Goal: Information Seeking & Learning: Learn about a topic

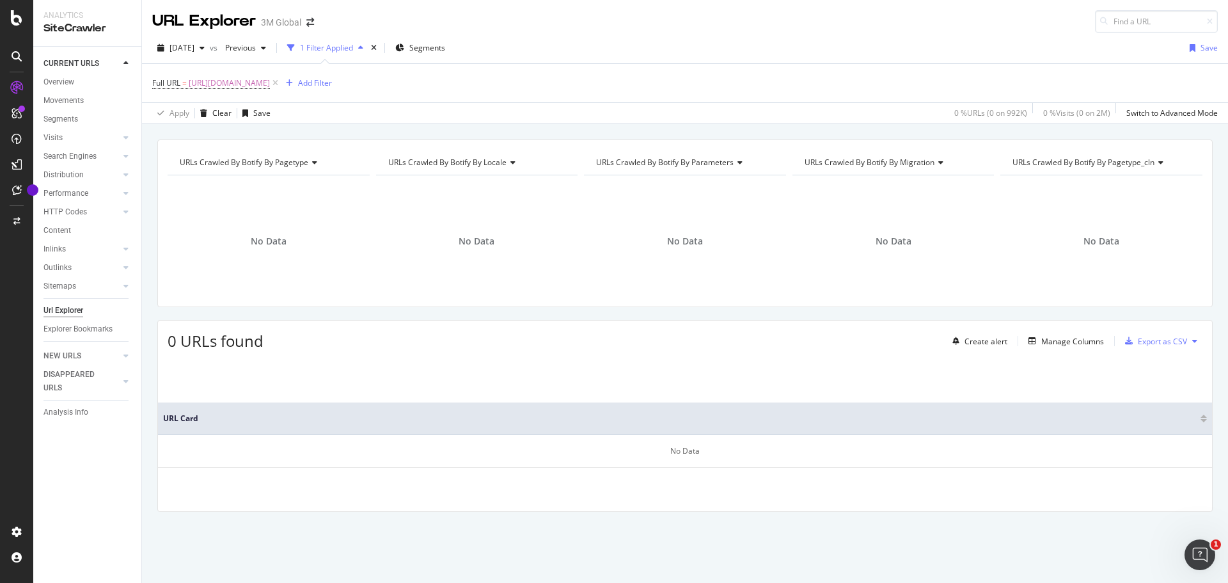
click at [777, 28] on div "URL Explorer 3M Global" at bounding box center [685, 16] width 1086 height 33
click at [270, 85] on span "https://www.3m.com.br/3M/pt_BR/embalagem-empacotamento/formulario-lead/" at bounding box center [229, 83] width 81 height 18
click at [273, 129] on input "https://www.3m.com.br/3M/pt_BR/embalagem-empacotamento/formulario-lead/" at bounding box center [224, 136] width 121 height 20
paste input "https://www.3mcanada.ca/3M/fr_CA/collision-repair-ca/featured-products/net/samp…"
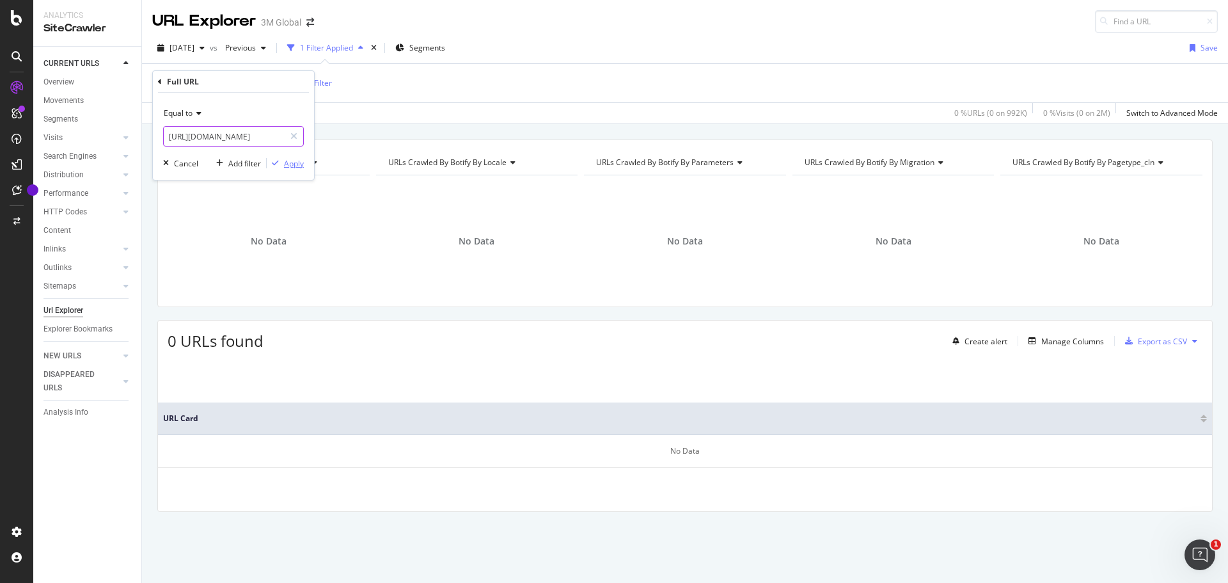
type input "https://www.3mcanada.ca/3M/fr_CA/collision-repair-ca/featured-products/net/samp…"
click at [291, 164] on div "Apply" at bounding box center [294, 163] width 20 height 11
click at [270, 86] on span "https://www.3mcanada.ca/3M/fr_CA/collision-repair-ca/featured-products/net/samp…" at bounding box center [229, 83] width 81 height 18
click at [198, 113] on icon at bounding box center [197, 113] width 9 height 8
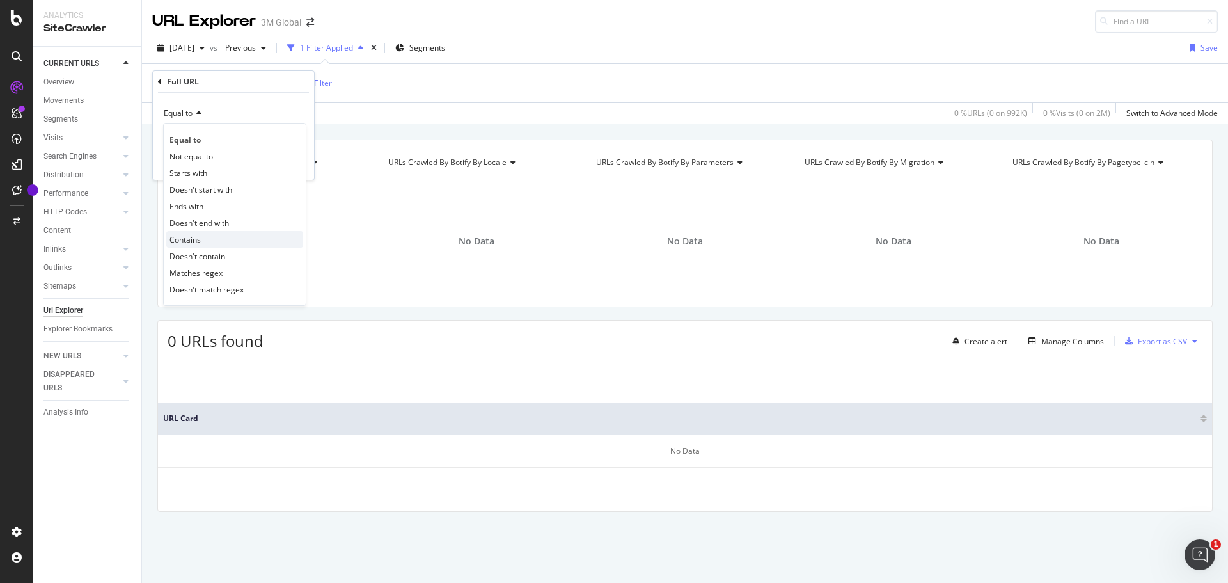
click at [203, 233] on div "Contains" at bounding box center [234, 239] width 137 height 17
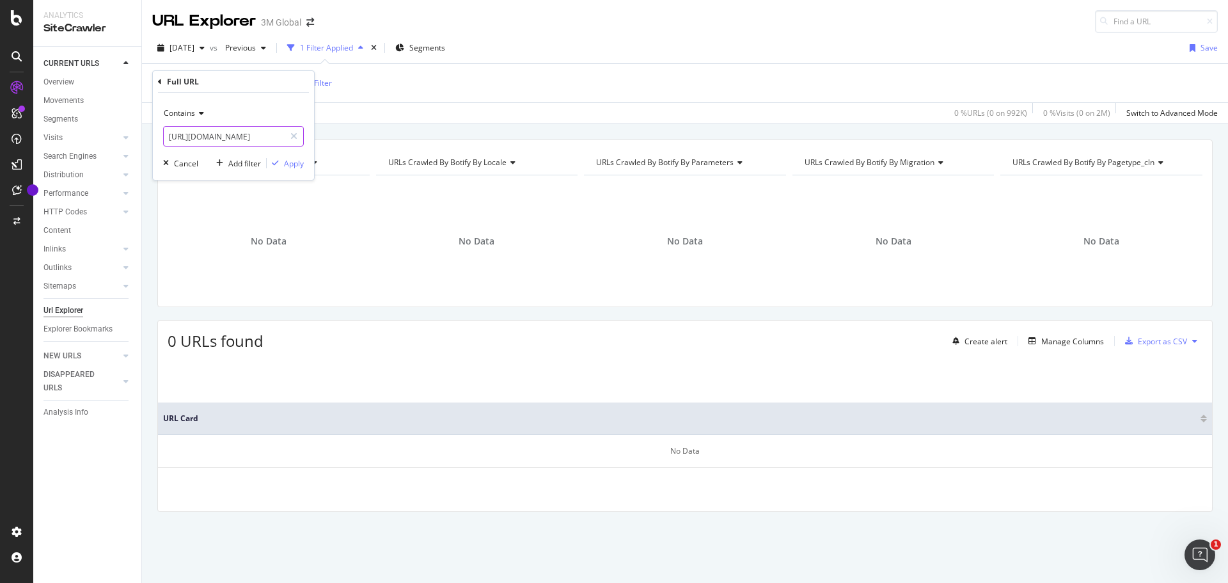
click at [225, 133] on input "https://www.3mcanada.ca/3M/fr_CA/collision-repair-ca/featured-products/net/samp…" at bounding box center [224, 136] width 121 height 20
paste input "https://www.3mcanada.ca/3M/fr_CA/collision-repair-ca/featured-products/net/samp…"
type input "https://www.3mcanada.ca/3M/fr_CA/collision-repair-ca/featured-products/net/samp…"
click at [293, 161] on div "Apply" at bounding box center [294, 163] width 20 height 11
click at [281, 83] on span "^.*https://www.3mcanada.ca/3M/fr_CA/collision-repair-ca/featured-products/net/s…" at bounding box center [235, 83] width 92 height 18
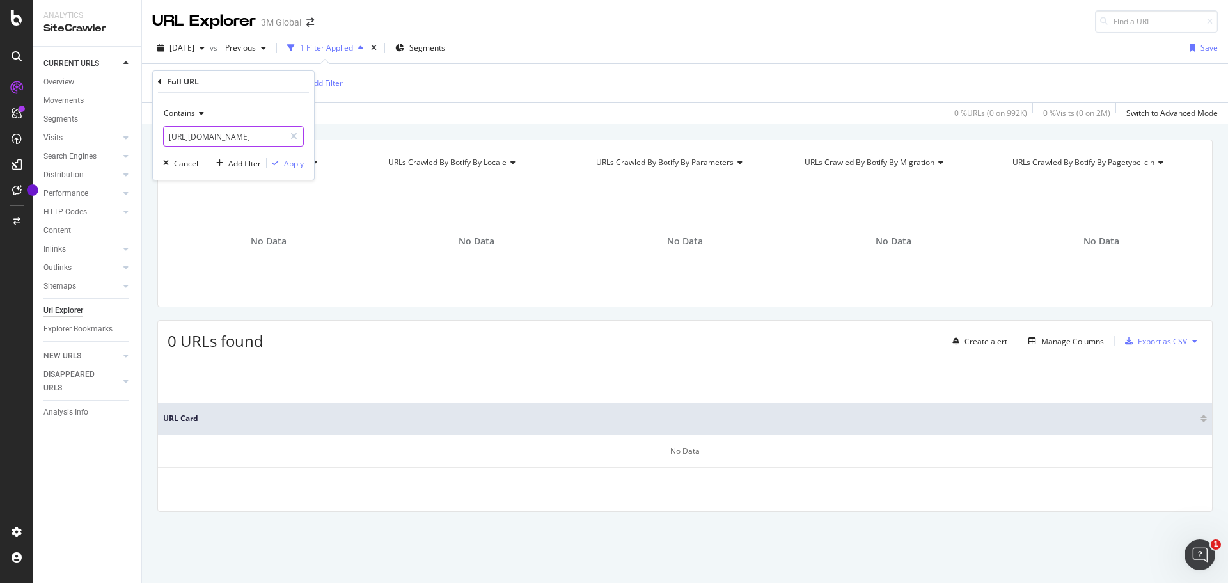
click at [251, 134] on input "https://www.3mcanada.ca/3M/fr_CA/collision-repair-ca/featured-products/net/samp…" at bounding box center [224, 136] width 121 height 20
paste input "https://www.3mcanada.ca/3M/en_CA/collision-repair-ca/featured-products/net/samp…"
type input "https://www.3mcanada.ca/3M/en_CA/collision-repair-ca/featured-products/net/samp…"
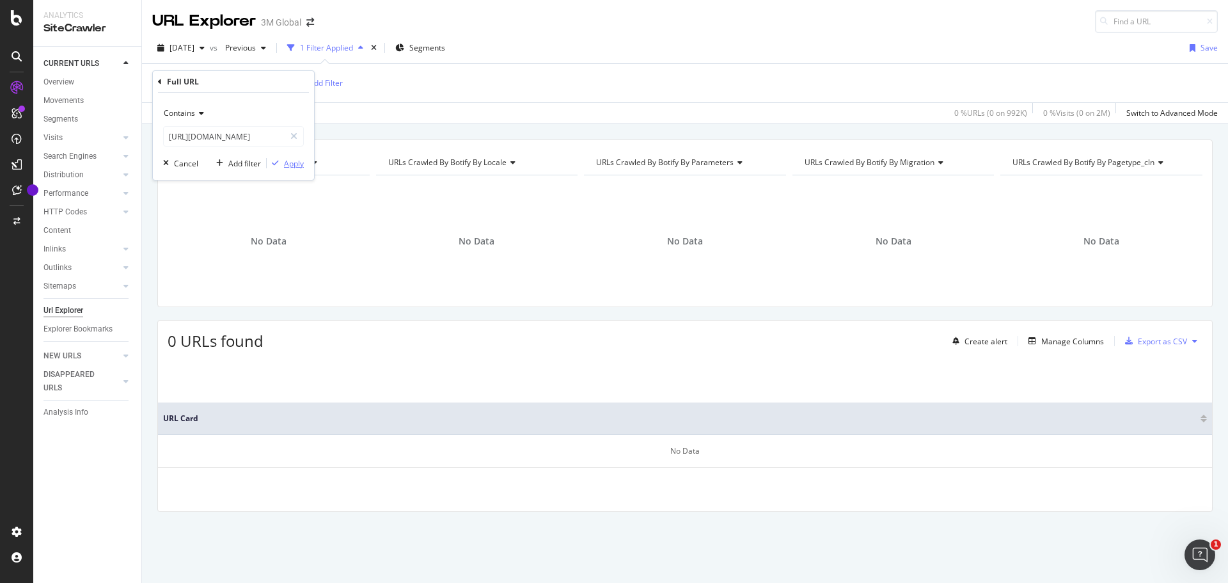
click at [291, 165] on div "Apply" at bounding box center [294, 163] width 20 height 11
click at [205, 49] on icon "button" at bounding box center [202, 48] width 5 height 8
click at [203, 90] on div "2025 Sep. 7th" at bounding box center [204, 94] width 67 height 12
click at [281, 80] on span "^.*https://www.3mcanada.ca/3M/en_CA/collision-repair-ca/featured-products/net/s…" at bounding box center [235, 83] width 92 height 18
click at [257, 136] on input "https://www.3mcanada.ca/3M/en_CA/collision-repair-ca/featured-products/net/samp…" at bounding box center [224, 136] width 121 height 20
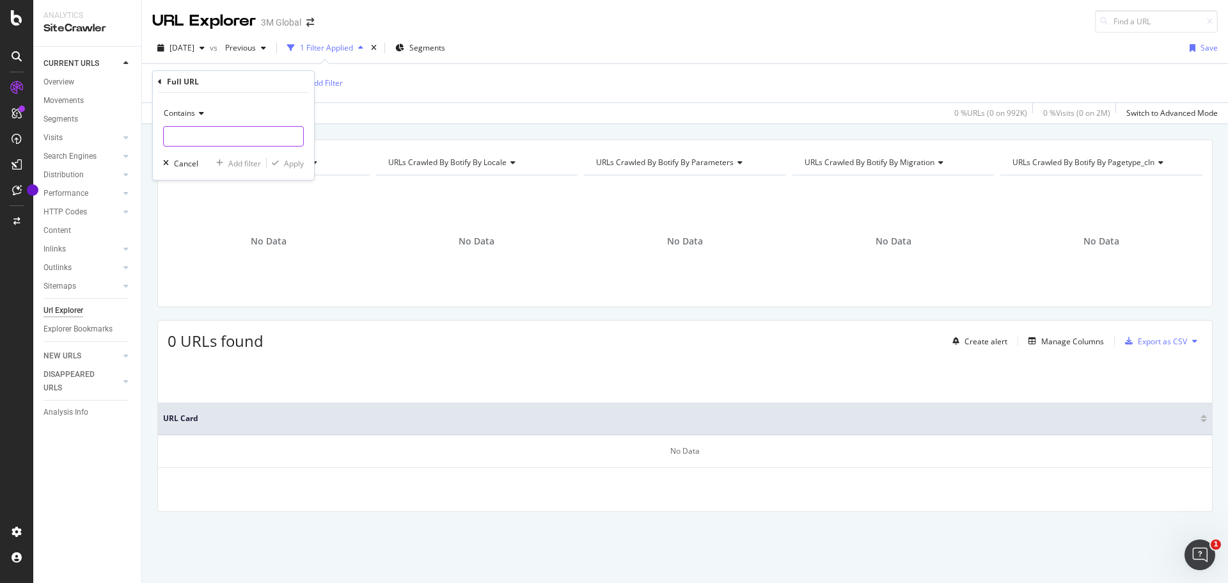
paste input "https://www.3mcanada.ca/3M/fr_CA/collision-repair-ca/featured-products/spray-gu…"
type input "https://www.3mcanada.ca/3M/fr_CA/collision-repair-ca/featured-products/spray-gu…"
click at [289, 166] on div "Apply" at bounding box center [294, 163] width 20 height 11
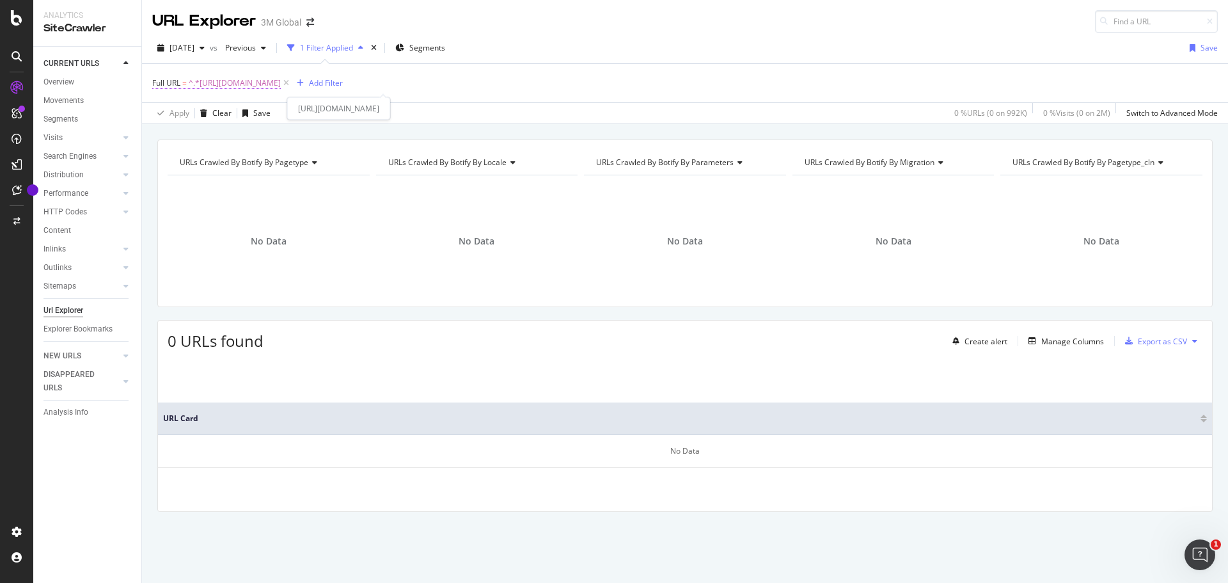
click at [281, 82] on span "^.*https://www.3mcanada.ca/3M/fr_CA/collision-repair-ca/featured-products/spray…" at bounding box center [235, 83] width 92 height 18
click at [252, 139] on input "https://www.3mcanada.ca/3M/fr_CA/collision-repair-ca/featured-products/spray-gu…" at bounding box center [224, 136] width 121 height 20
paste input "https://www.3mcanada.ca/3M/en_CA/collision-repair-ca/featured-products/spray-gu…"
type input "https://www.3mcanada.ca/3M/en_CA/collision-repair-ca/featured-products/spray-gu…"
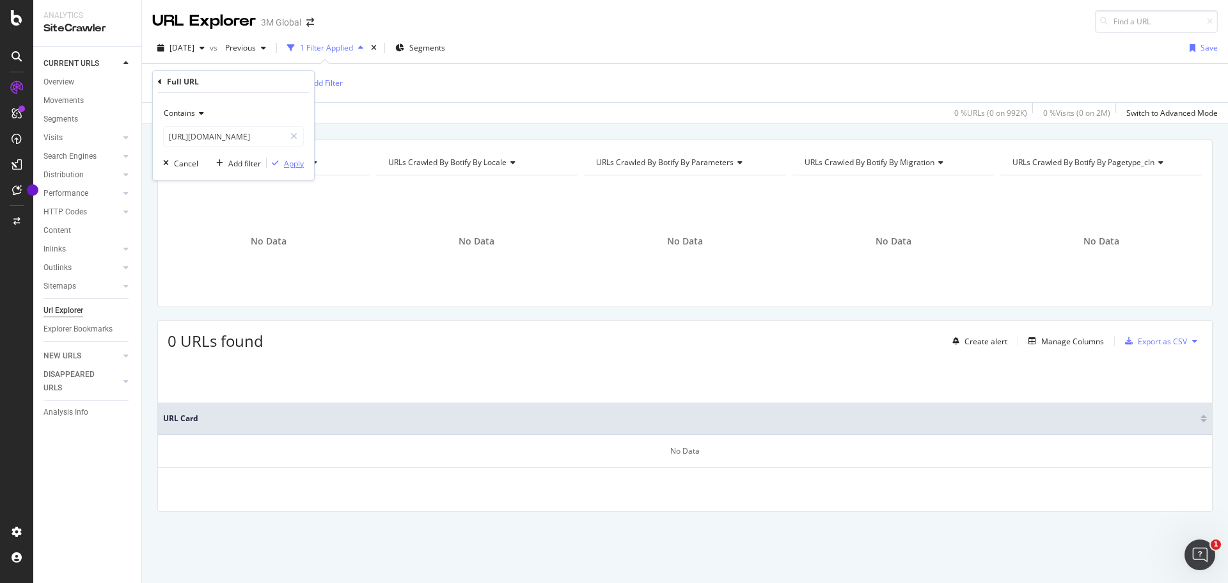
scroll to position [0, 0]
click at [289, 166] on div "Apply" at bounding box center [294, 163] width 20 height 11
click at [281, 81] on span "^.*https://www.3mcanada.ca/3M/en_CA/collision-repair-ca/featured-products/spray…" at bounding box center [235, 83] width 92 height 18
click at [244, 142] on input "https://www.3mcanada.ca/3M/en_CA/collision-repair-ca/featured-products/spray-gu…" at bounding box center [224, 136] width 121 height 20
paste input "https://www.3mcanada.ca/3M/fr_CA/collision-repair-ca/featured-products/spray-gu…"
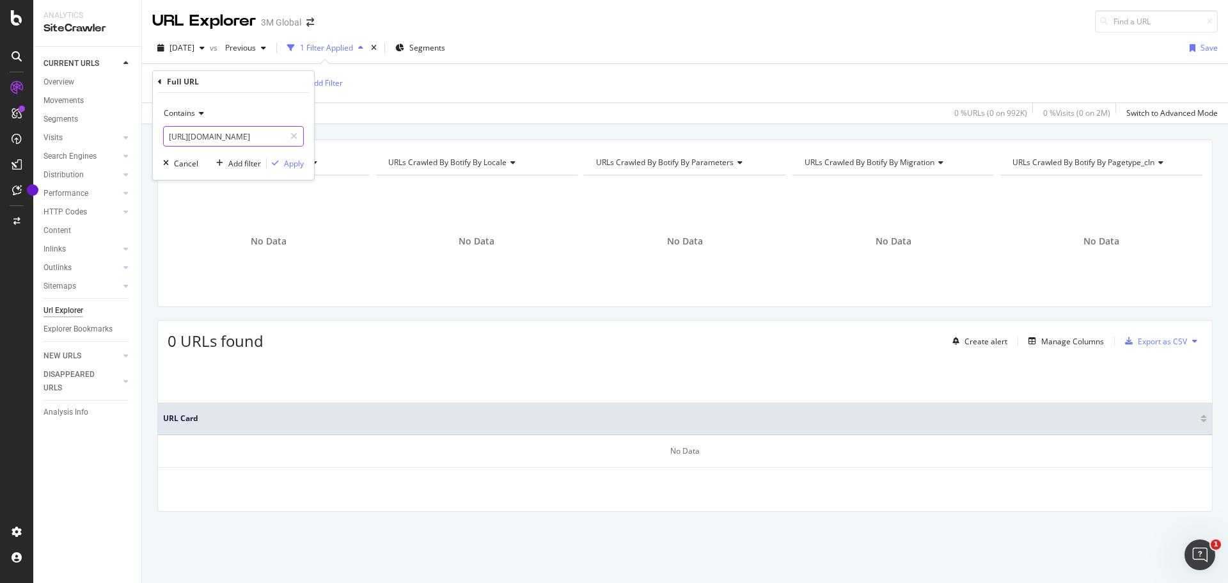
scroll to position [0, 193]
type input "https://www.3mcanada.ca/3M/fr_CA/collision-repair-ca/featured-products/spray-gu…"
click at [290, 163] on div "Apply" at bounding box center [294, 163] width 20 height 11
click at [281, 85] on span "^.*https://www.3mcanada.ca/3M/fr_CA/collision-repair-ca/featured-products/spray…" at bounding box center [235, 83] width 92 height 18
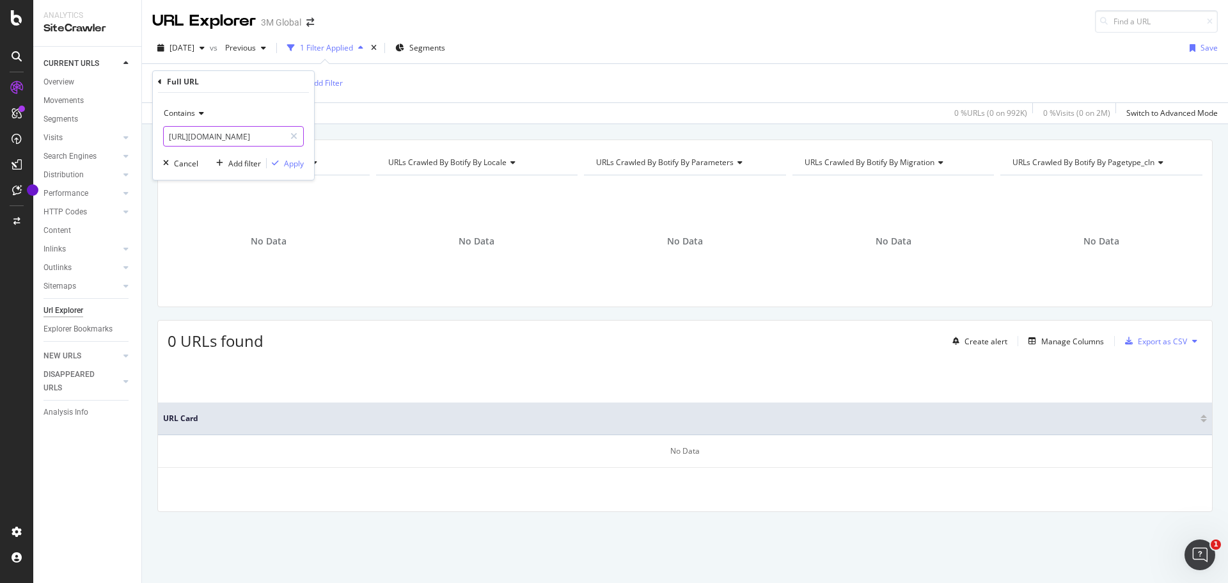
click at [249, 145] on input "https://www.3mcanada.ca/3M/fr_CA/collision-repair-ca/featured-products/spray-gu…" at bounding box center [224, 136] width 121 height 20
paste input "en"
type input "https://www.3mcanada.ca/3M/en_CA/collision-repair-ca/featured-products/spray-gu…"
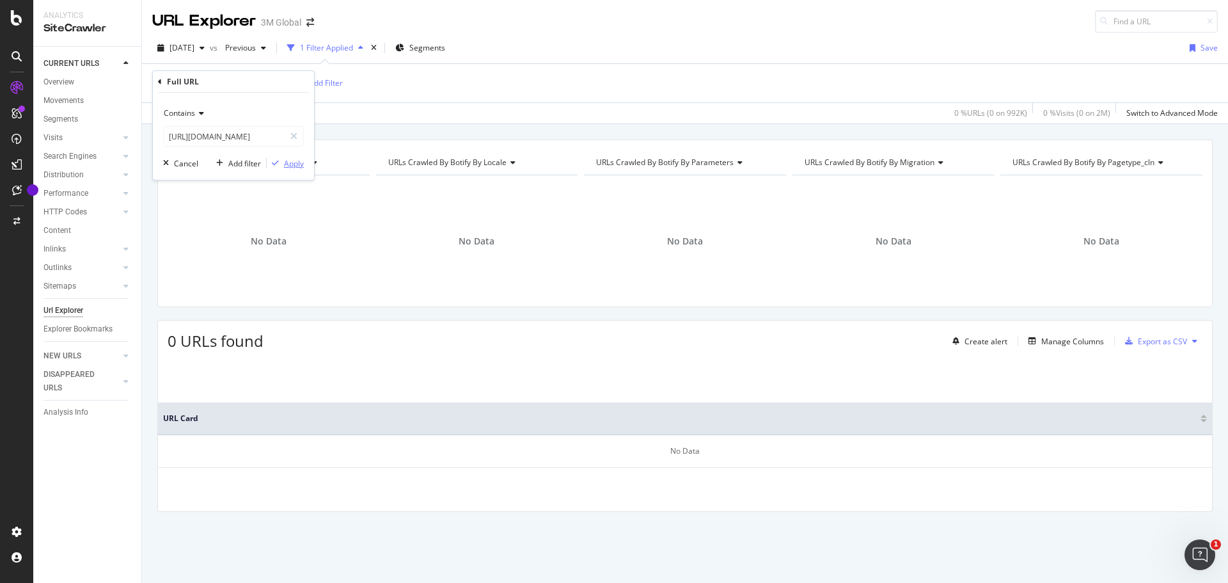
click at [290, 164] on div "Apply" at bounding box center [294, 163] width 20 height 11
click at [281, 82] on span "^.*https://www.3mcanada.ca/3M/en_CA/collision-repair-ca/featured-products/spray…" at bounding box center [235, 83] width 92 height 18
click at [262, 141] on input "https://www.3mcanada.ca/3M/en_CA/collision-repair-ca/featured-products/spray-gu…" at bounding box center [224, 136] width 121 height 20
paste input "https://www.3mcanada.ca/3M/fr_CA/collision-repair-ca/featured-products/perfect-…"
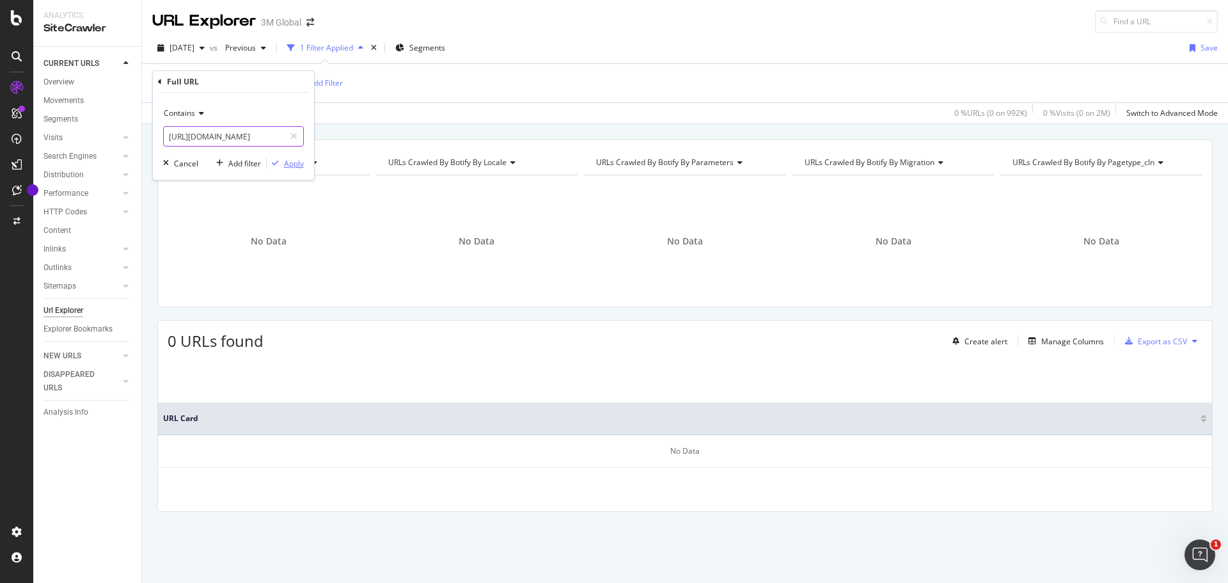
type input "https://www.3mcanada.ca/3M/fr_CA/collision-repair-ca/featured-products/perfect-…"
click at [288, 166] on div "Apply" at bounding box center [294, 163] width 20 height 11
click at [281, 81] on span "^.*https://www.3mcanada.ca/3M/fr_CA/collision-repair-ca/featured-products/perfe…" at bounding box center [235, 83] width 92 height 18
click at [251, 136] on input "https://www.3mcanada.ca/3M/fr_CA/collision-repair-ca/featured-products/perfect-…" at bounding box center [224, 136] width 121 height 20
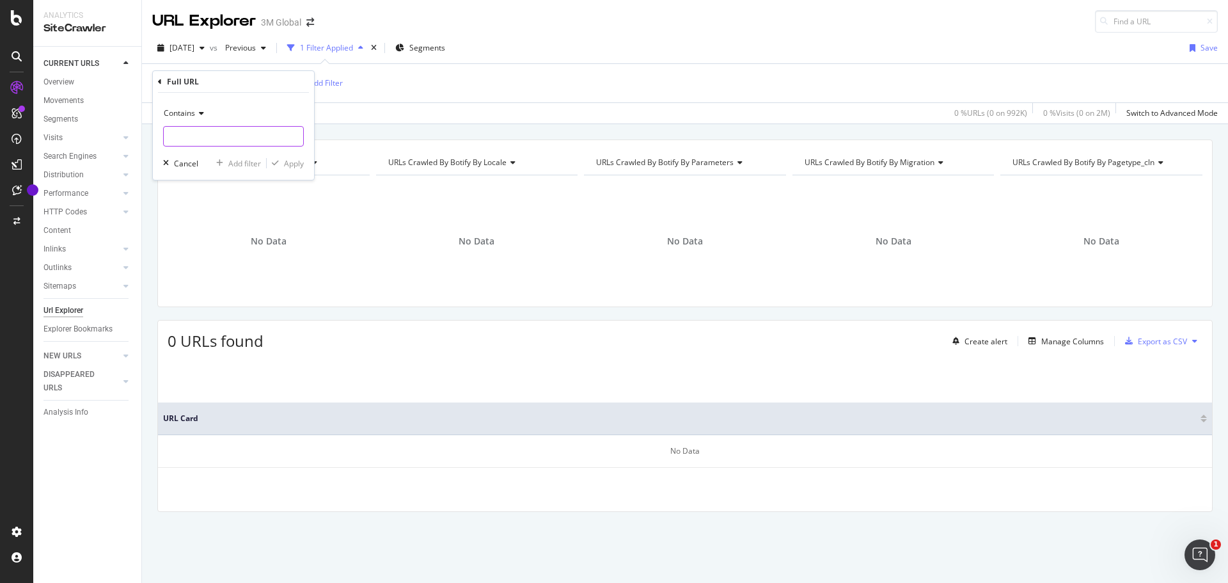
paste input "https://www.3mcanada.ca/3M/en_CA/collision-repair-ca/featured-products/perfect-…"
type input "https://www.3mcanada.ca/3M/en_CA/collision-repair-ca/featured-products/perfect-…"
click at [290, 163] on div "Apply" at bounding box center [294, 163] width 20 height 11
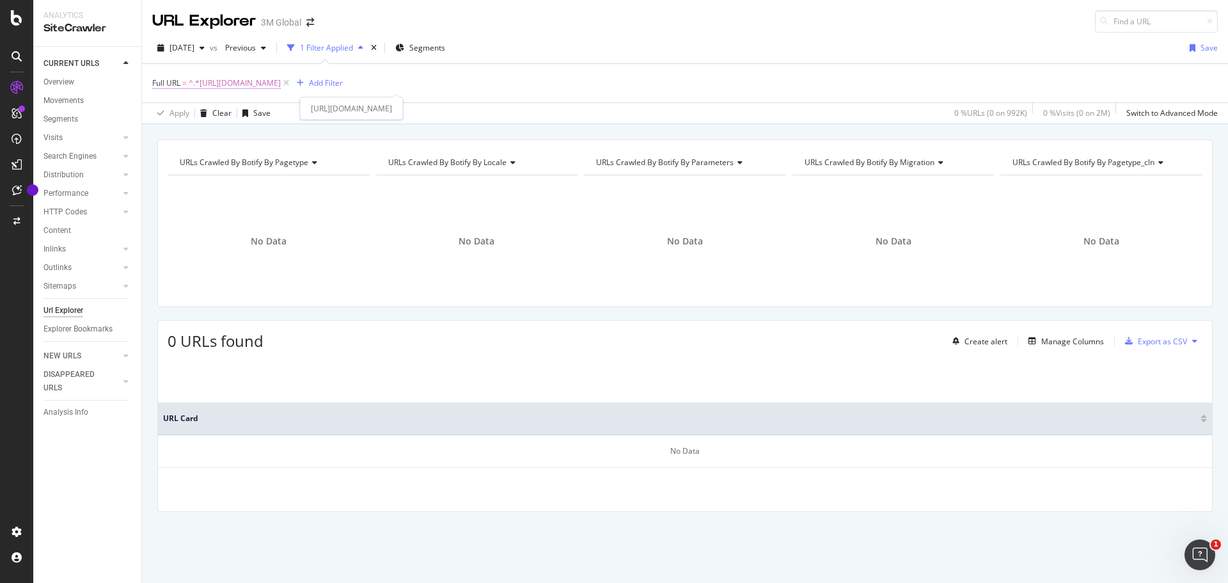
click at [281, 81] on span "^.*https://www.3mcanada.ca/3M/en_CA/collision-repair-ca/featured-products/perfe…" at bounding box center [235, 83] width 92 height 18
click at [247, 136] on input "https://www.3mcanada.ca/3M/en_CA/collision-repair-ca/featured-products/perfect-…" at bounding box center [224, 136] width 121 height 20
paste input "https://www.3mcanada.ca/3M/fr_CA/collision-repair-ca/featured-products/perfect-…"
type input "https://www.3mcanada.ca/3M/fr_CA/collision-repair-ca/featured-products/perfect-…"
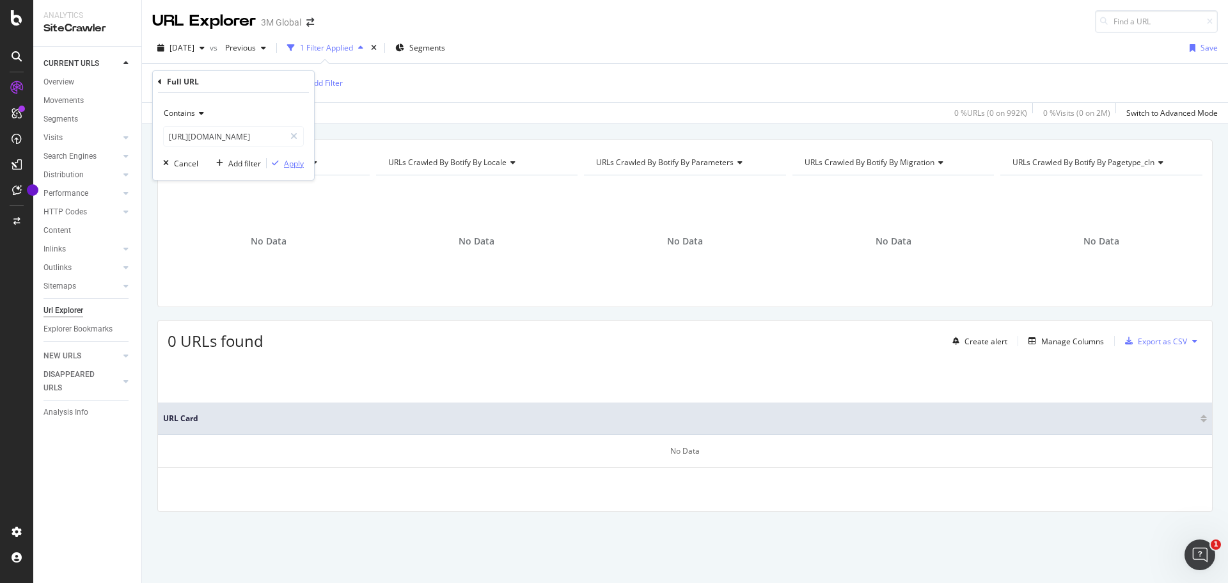
scroll to position [0, 0]
click at [291, 164] on div "Apply" at bounding box center [294, 163] width 20 height 11
click at [267, 81] on span "^.*https://www.3mcanada.ca/3M/fr_CA/collision-repair-ca/featured-products/perfe…" at bounding box center [235, 83] width 92 height 18
click at [231, 140] on input "https://www.3mcanada.ca/3M/fr_CA/collision-repair-ca/featured-products/perfect-…" at bounding box center [224, 136] width 121 height 20
paste input "https://www.3mcanada.ca/3M/en_CA/collision-repair-ca/featured-products/perfect-…"
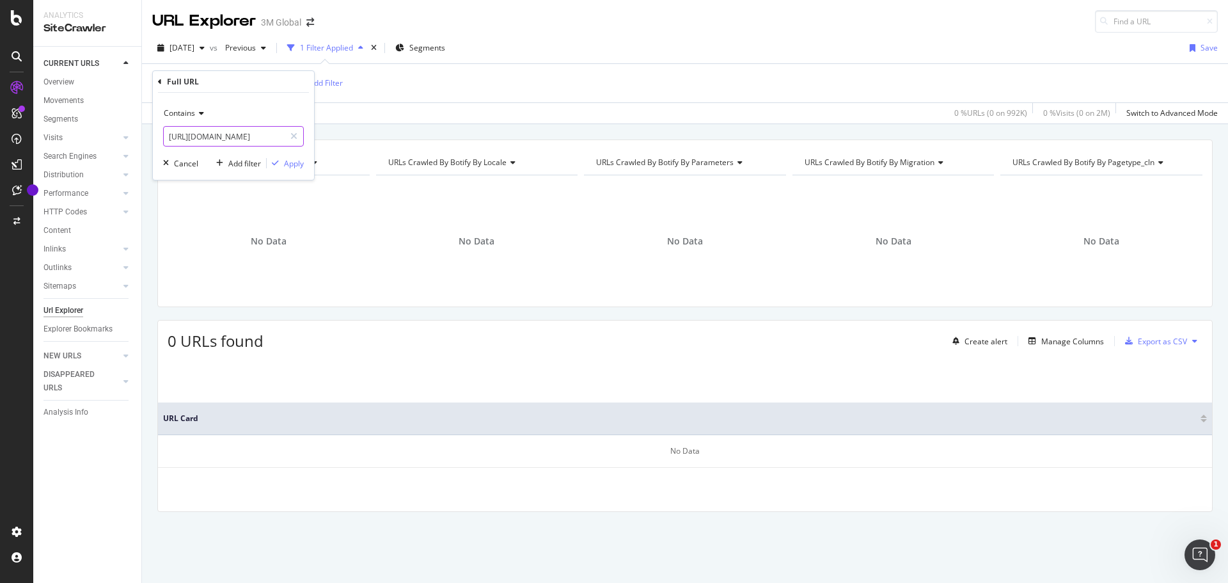
scroll to position [0, 354]
type input "https://www.3mcanada.ca/3M/en_CA/collision-repair-ca/featured-products/perfect-…"
click at [294, 165] on div "Apply" at bounding box center [294, 163] width 20 height 11
click at [1063, 346] on div "Manage Columns" at bounding box center [1072, 341] width 63 height 11
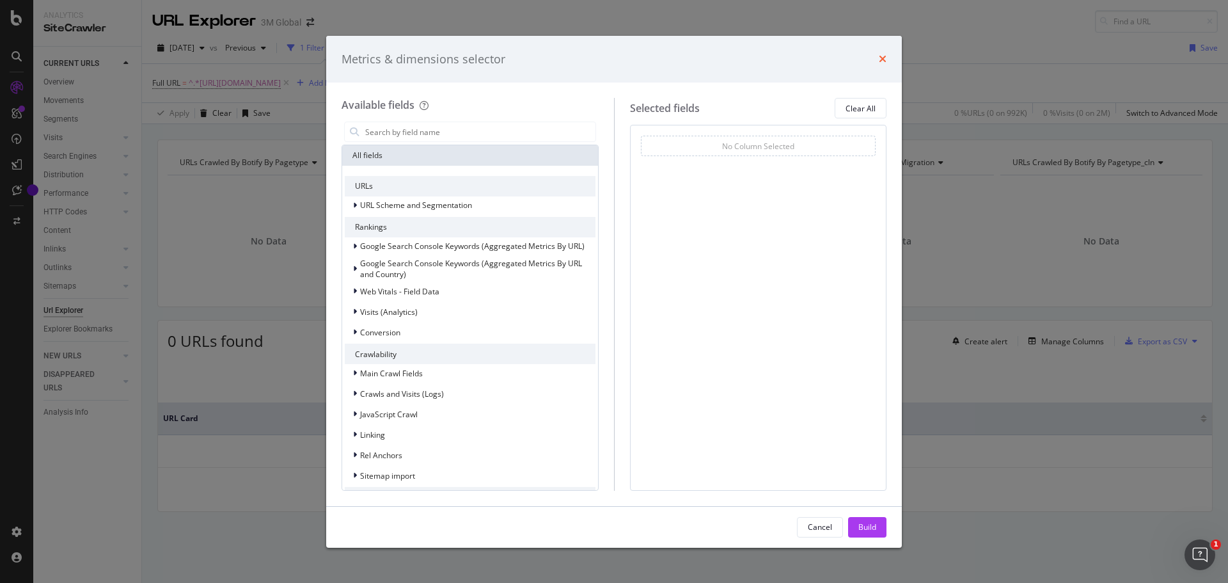
click at [883, 58] on icon "times" at bounding box center [883, 59] width 8 height 10
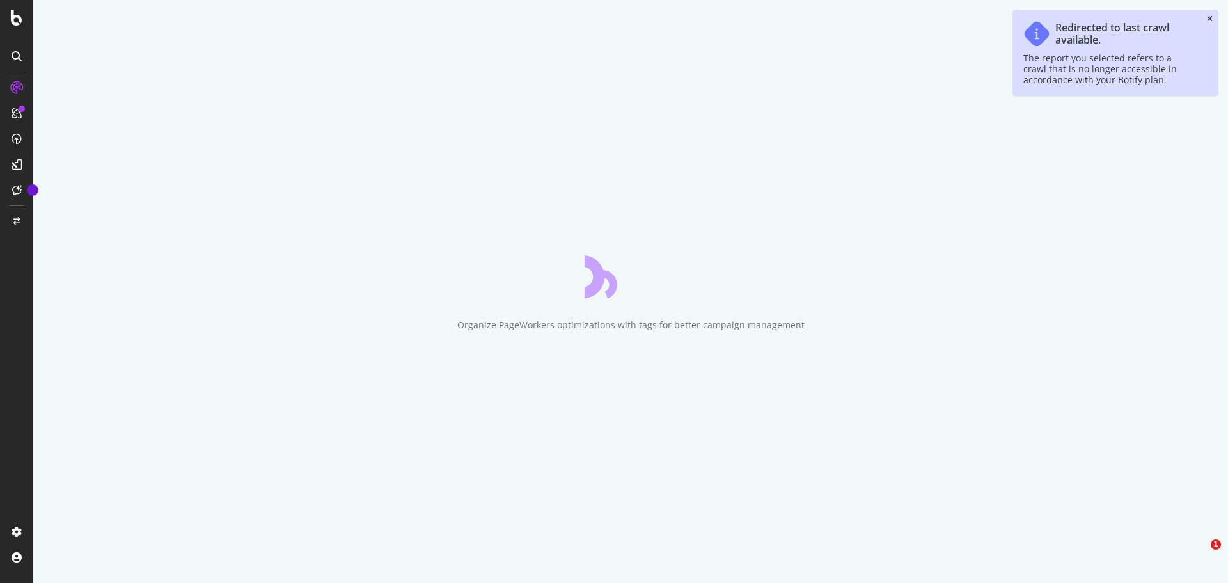
click at [1210, 17] on icon "close toast" at bounding box center [1210, 19] width 6 height 8
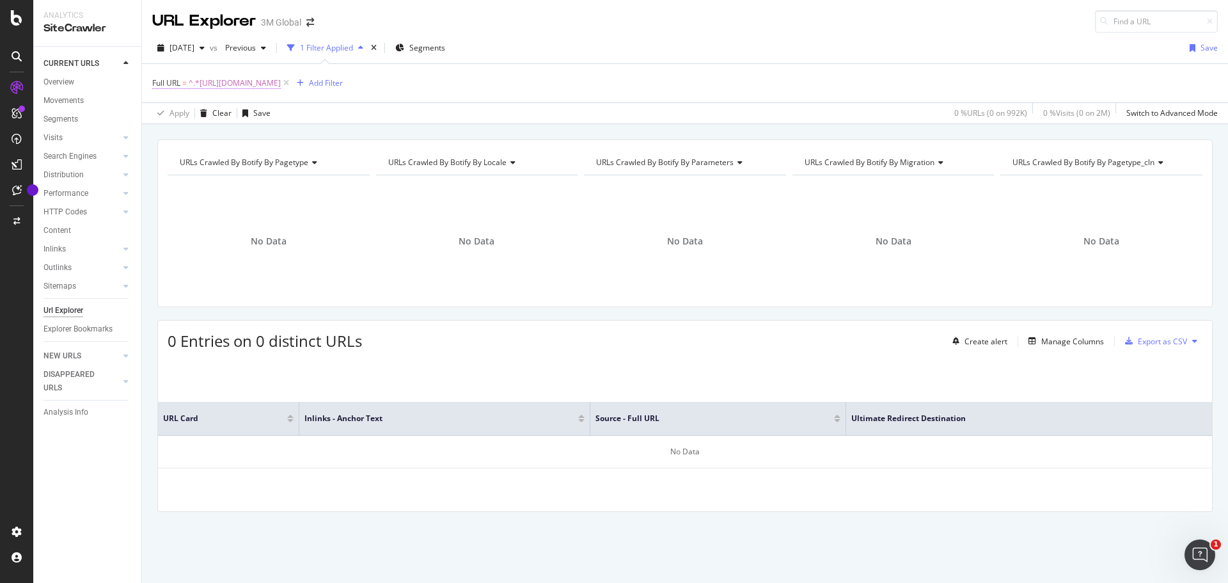
click at [281, 79] on span "^.*https://www.3mcanada.ca/3M/fr_CA/collision-repair-ca/total-automotive-sandin…" at bounding box center [235, 83] width 92 height 18
click at [238, 138] on input "https://www.3mcanada.ca/3M/fr_CA/collision-repair-ca/total-automotive-sanding-s…" at bounding box center [224, 136] width 121 height 20
paste input "https://www.3mcanada.ca/3M/fr_CA/collision-repair-ca/featured-products/net/samp…"
type input "https://www.3mcanada.ca/3M/fr_CA/collision-repair-ca/featured-products/net/samp…"
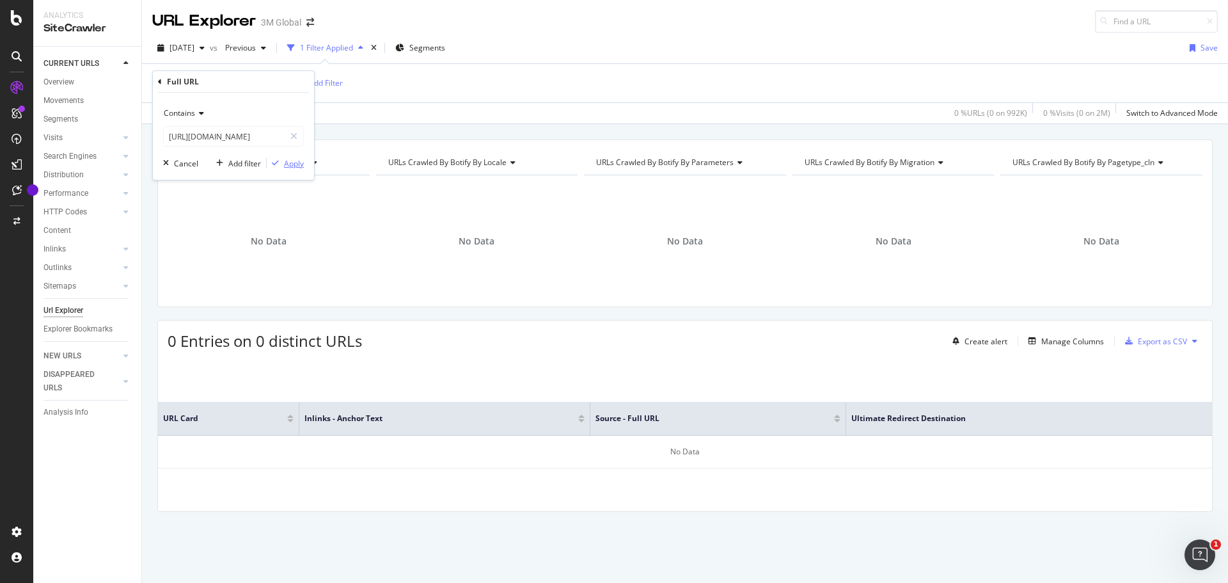
scroll to position [0, 0]
click at [295, 162] on div "Apply" at bounding box center [294, 163] width 20 height 11
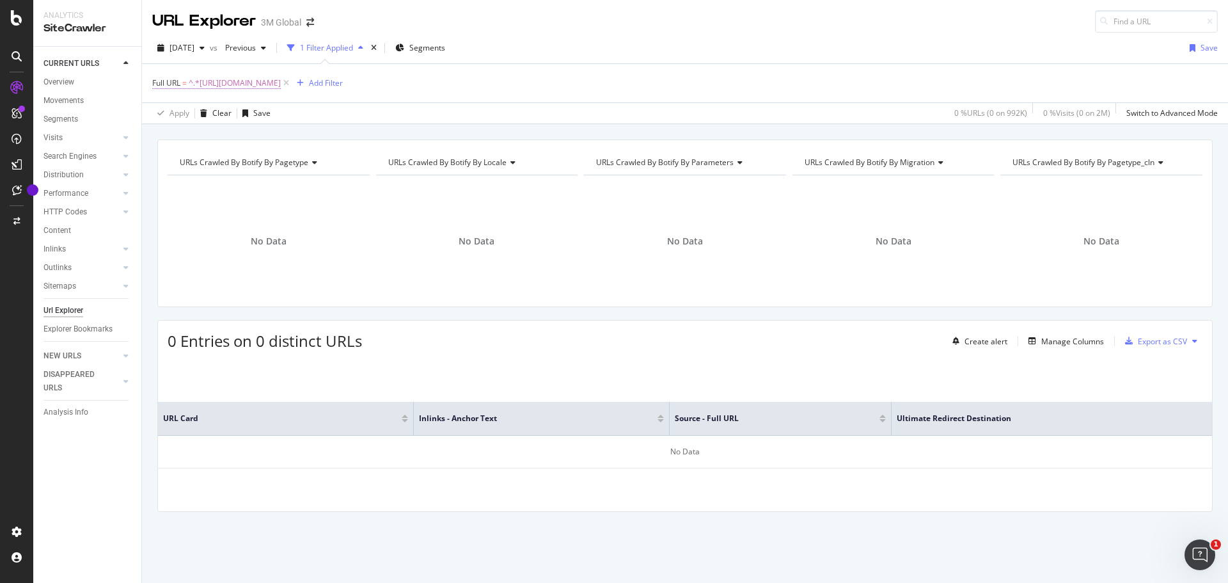
click at [281, 84] on span "^.*https://www.3mcanada.ca/3M/fr_CA/collision-repair-ca/featured-products/net/s…" at bounding box center [235, 83] width 92 height 18
click at [270, 134] on input "https://www.3mcanada.ca/3M/fr_CA/collision-repair-ca/featured-products/net/samp…" at bounding box center [224, 136] width 121 height 20
paste input "en"
type input "https://www.3mcanada.ca/3M/en_CA/collision-repair-ca/featured-products/net/samp…"
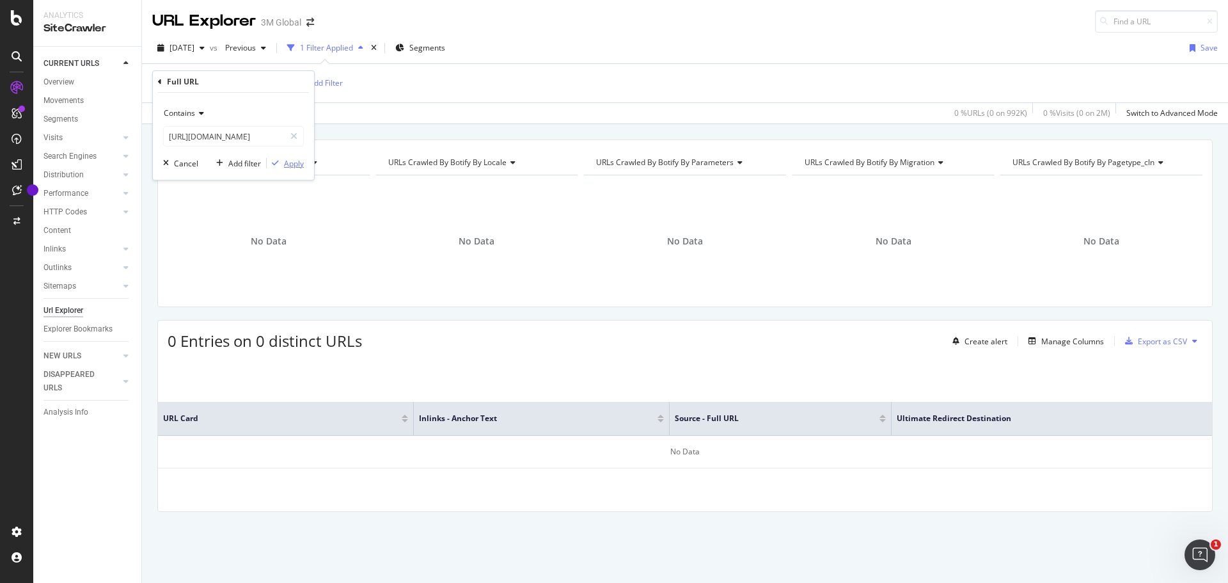
scroll to position [0, 0]
click at [294, 164] on div "Apply" at bounding box center [294, 163] width 20 height 11
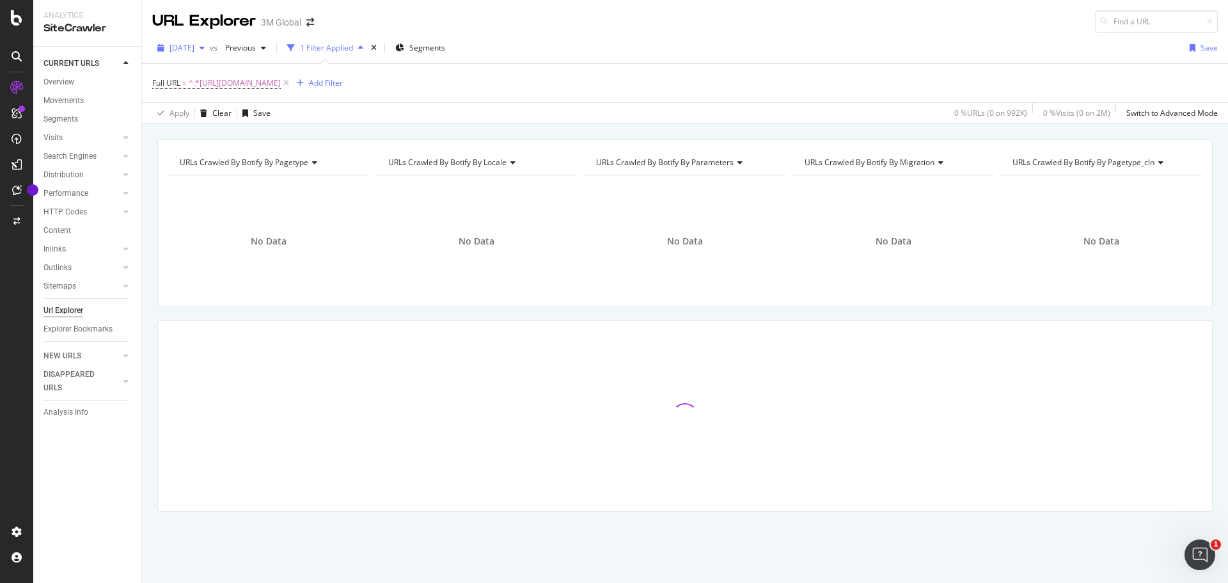
click at [210, 43] on div "2025 Sep. 7th" at bounding box center [181, 47] width 58 height 19
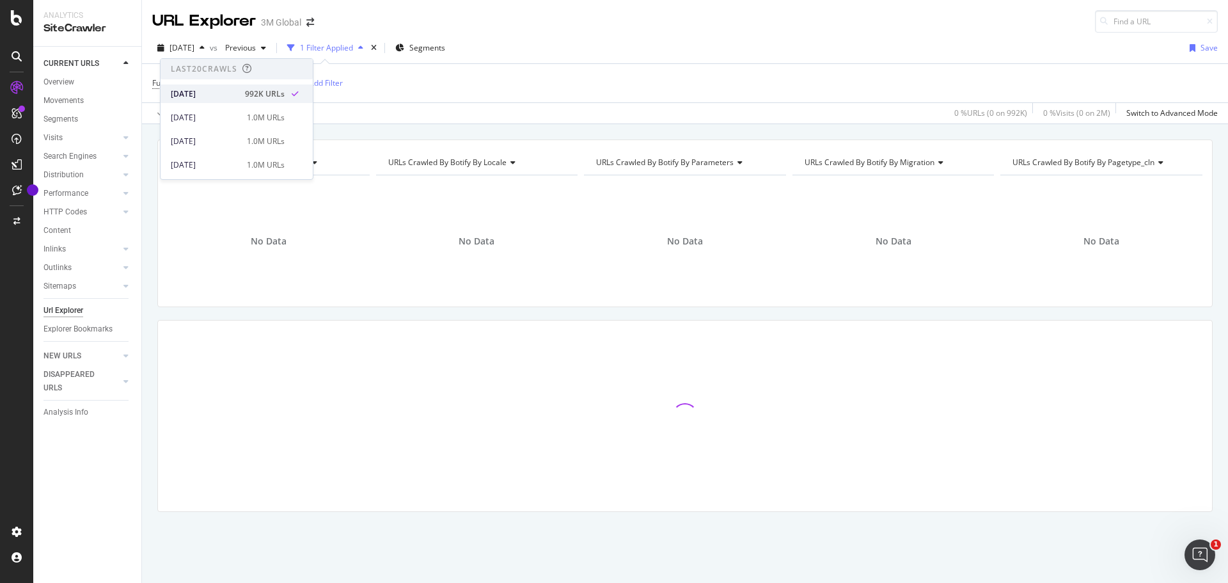
click at [198, 90] on div "2025 Sep. 7th" at bounding box center [204, 94] width 67 height 12
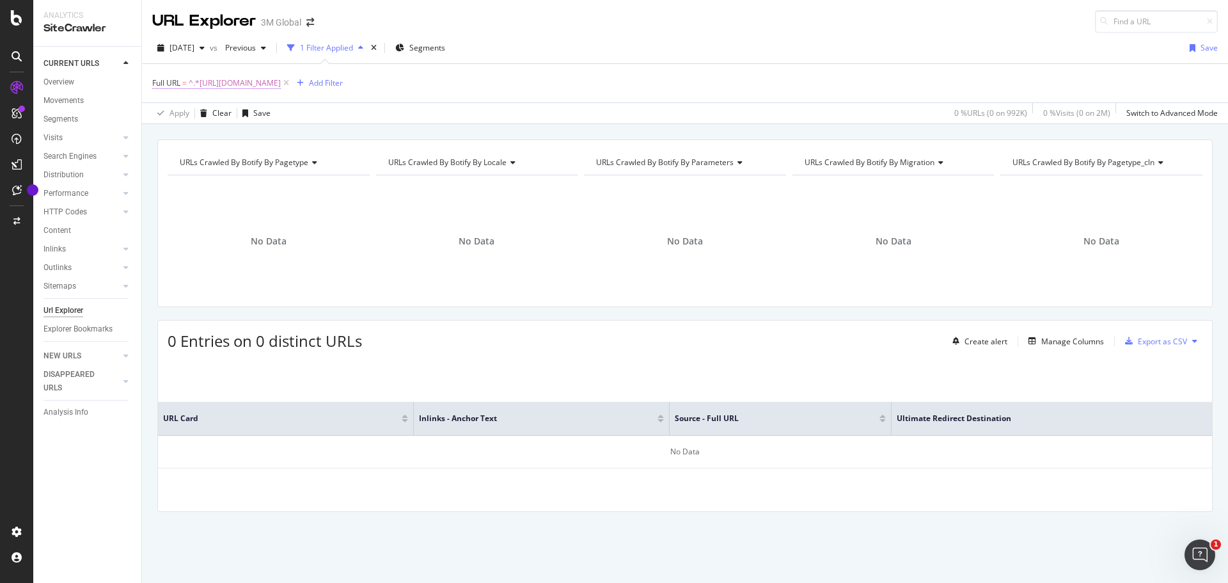
click at [281, 83] on span "^.*https://www.3mcanada.ca/3M/en_CA/collision-repair-ca/featured-products/net/s…" at bounding box center [235, 83] width 92 height 18
click at [255, 136] on input "https://www.3mcanada.ca/3M/en_CA/collision-repair-ca/featured-products/net/samp…" at bounding box center [224, 136] width 121 height 20
paste input "fr_CA/collision-repair-ca/featured-products/spray-gun/performance-spray-gun"
type input "https://www.3mcanada.ca/3M/fr_CA/collision-repair-ca/featured-products/spray-gu…"
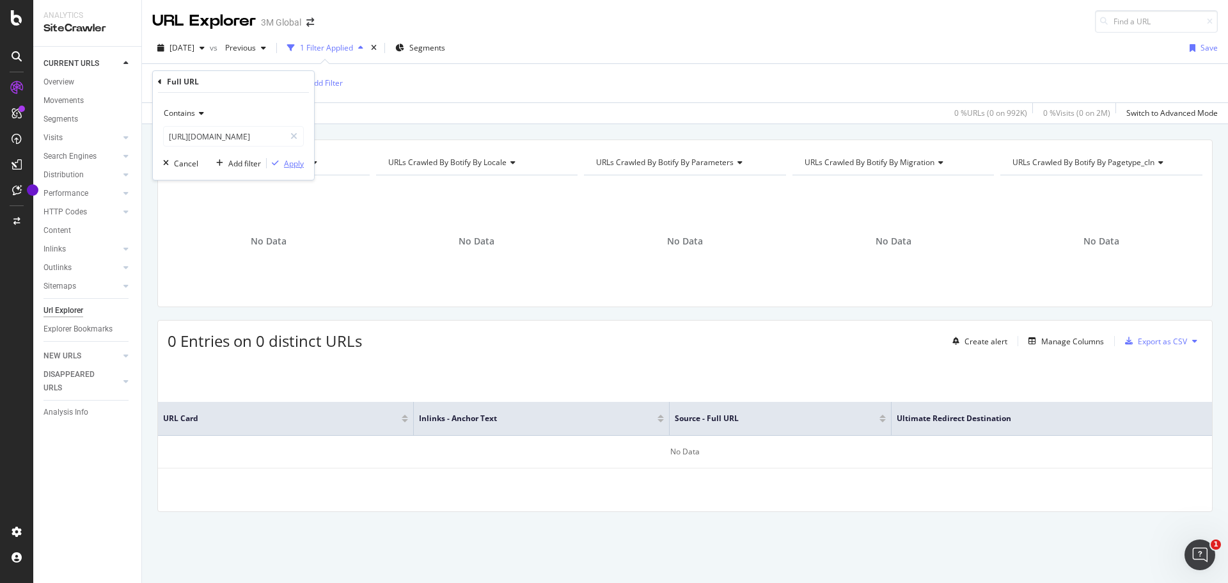
scroll to position [0, 0]
click at [290, 164] on div "Apply" at bounding box center [294, 163] width 20 height 11
click at [281, 80] on span "^.*https://www.3mcanada.ca/3M/fr_CA/collision-repair-ca/featured-products/spray…" at bounding box center [235, 83] width 92 height 18
click at [264, 138] on input "https://www.3mcanada.ca/3M/fr_CA/collision-repair-ca/featured-products/spray-gu…" at bounding box center [224, 136] width 121 height 20
paste input "en"
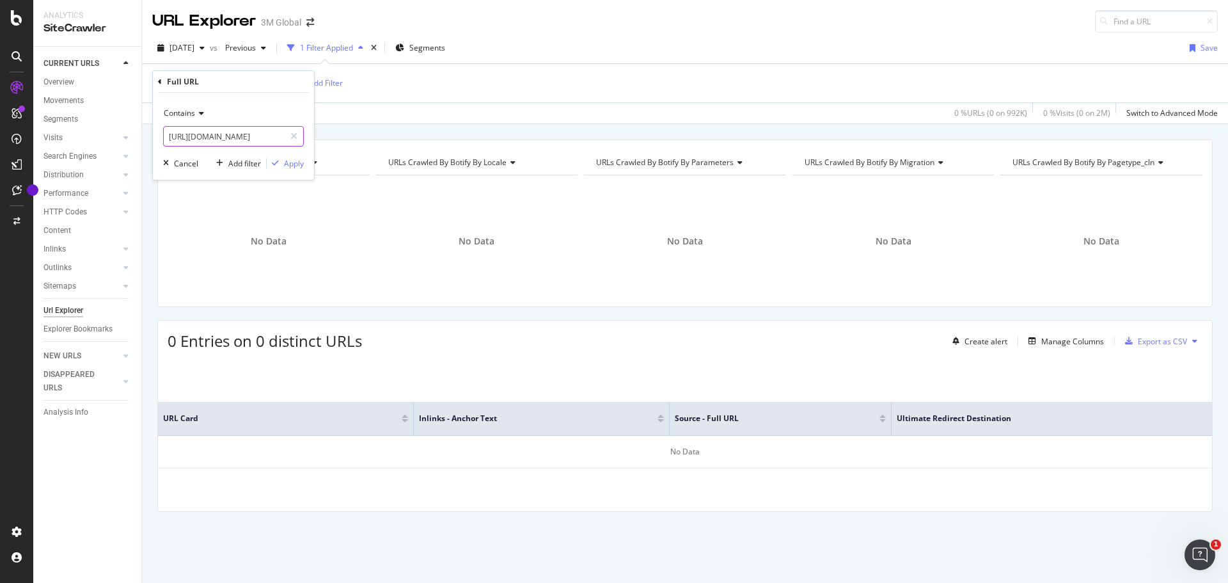
scroll to position [0, 284]
type input "https://www.3mcanada.ca/3M/en_CA/collision-repair-ca/featured-products/spray-gu…"
click at [290, 164] on div "Apply" at bounding box center [294, 163] width 20 height 11
click at [281, 80] on span "^.*https://www.3mcanada.ca/3M/en_CA/collision-repair-ca/featured-products/spray…" at bounding box center [235, 83] width 92 height 18
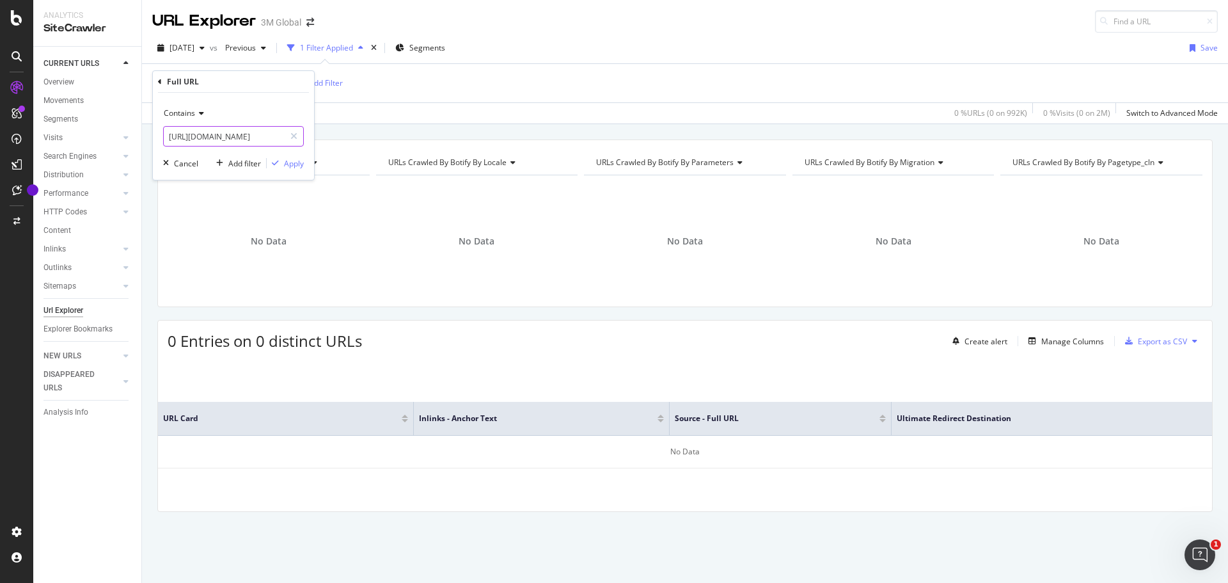
click at [260, 138] on input "https://www.3mcanada.ca/3M/en_CA/collision-repair-ca/featured-products/spray-gu…" at bounding box center [224, 136] width 121 height 20
paste input "https://www.3mcanada.ca/3M/fr_CA/collision-repair-ca/featured-products/spray-gu…"
type input "https://www.3mcanada.ca/3M/fr_CA/collision-repair-ca/featured-products/spray-gu…"
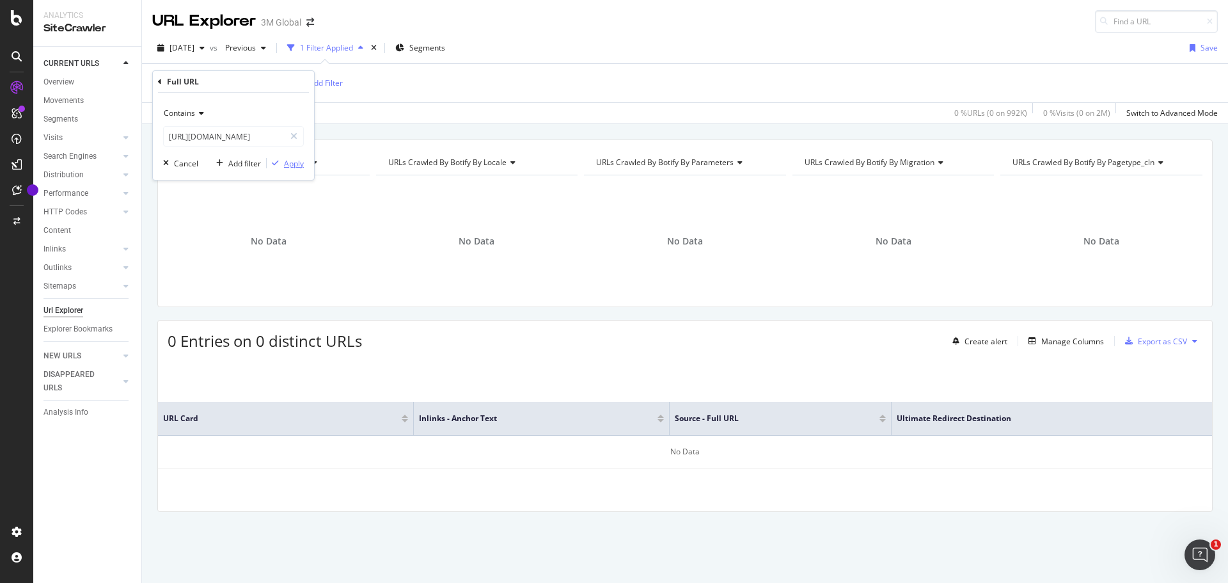
click at [290, 161] on div "Apply" at bounding box center [294, 163] width 20 height 11
click at [281, 81] on span "^.*https://www.3mcanada.ca/3M/fr_CA/collision-repair-ca/featured-products/spray…" at bounding box center [235, 83] width 92 height 18
click at [234, 135] on input "https://www.3mcanada.ca/3M/fr_CA/collision-repair-ca/featured-products/spray-gu…" at bounding box center [224, 136] width 121 height 20
paste input "en"
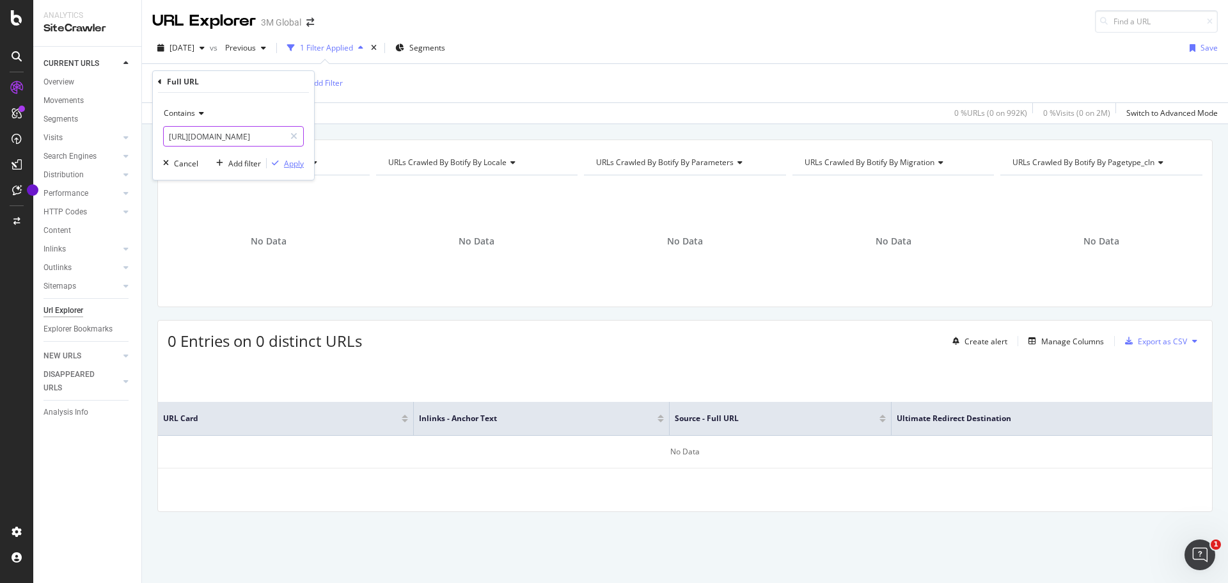
type input "https://www.3mcanada.ca/3M/en_CA/collision-repair-ca/featured-products/spray-gu…"
click at [296, 165] on div "Apply" at bounding box center [294, 163] width 20 height 11
click at [281, 84] on span "^.*https://www.3mcanada.ca/3M/en_CA/collision-repair-ca/featured-products/spray…" at bounding box center [235, 83] width 92 height 18
click at [258, 138] on input "https://www.3mcanada.ca/3M/en_CA/collision-repair-ca/featured-products/spray-gu…" at bounding box center [224, 136] width 121 height 20
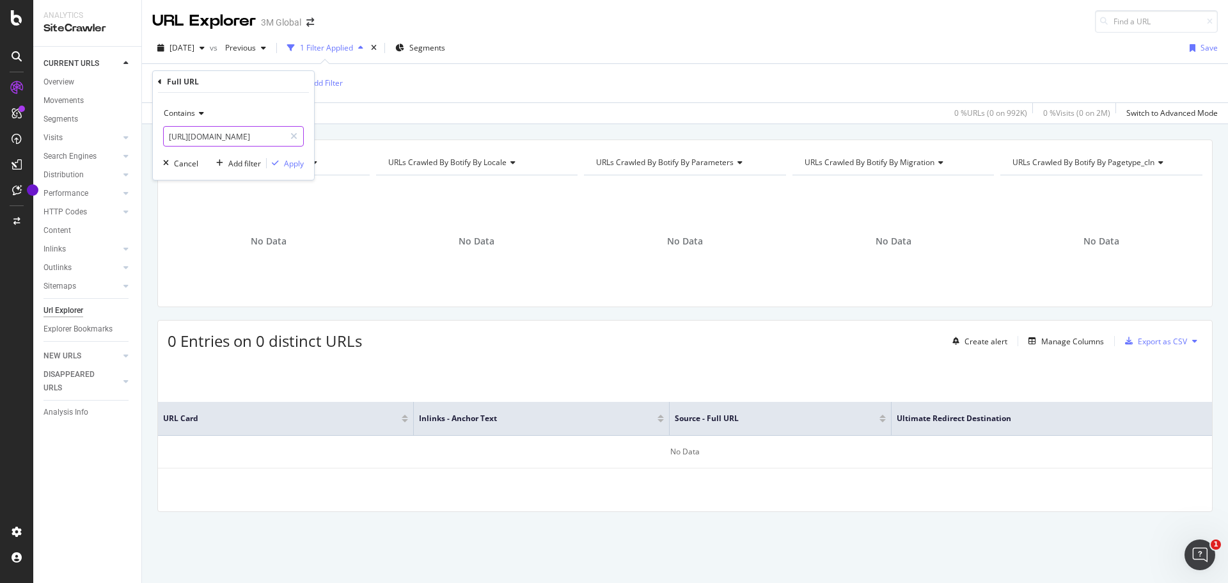
paste input "fr_CA/collision-repair-ca/featured-products/perfect-it-1-step-paint-finishing-s…"
type input "https://www.3mcanada.ca/3M/fr_CA/collision-repair-ca/featured-products/perfect-…"
click at [290, 166] on div "Apply" at bounding box center [294, 163] width 20 height 11
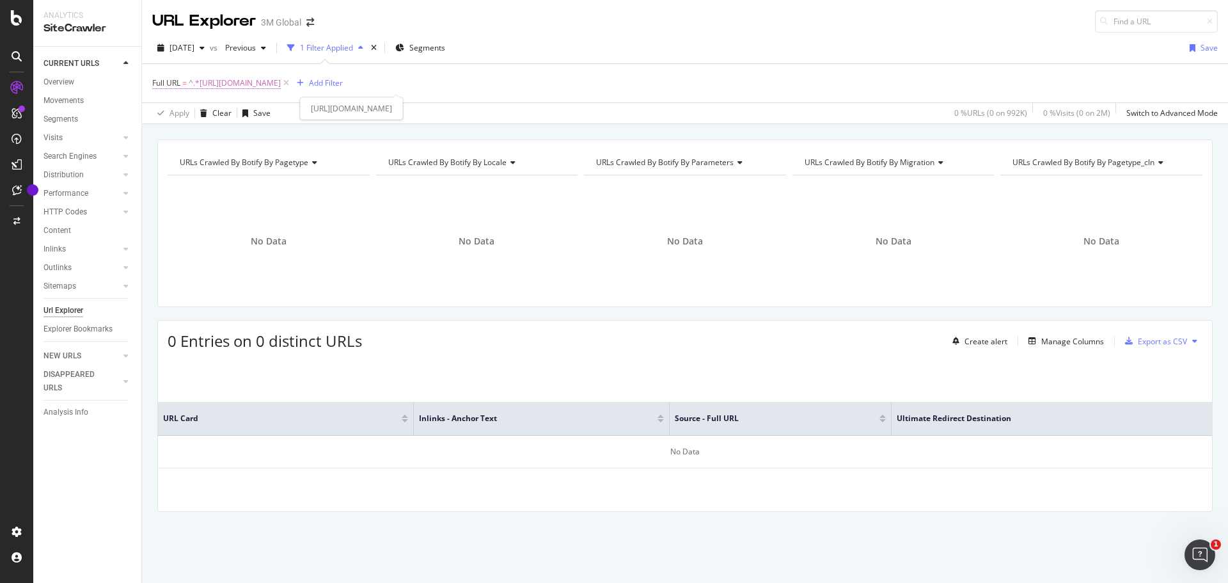
click at [281, 81] on span "^.*https://www.3mcanada.ca/3M/fr_CA/collision-repair-ca/featured-products/perfe…" at bounding box center [235, 83] width 92 height 18
click at [229, 139] on input "https://www.3mcanada.ca/3M/fr_CA/collision-repair-ca/featured-products/perfect-…" at bounding box center [224, 136] width 121 height 20
paste input "en"
type input "https://www.3mcanada.ca/3M/en_CA/collision-repair-ca/featured-products/perfect-…"
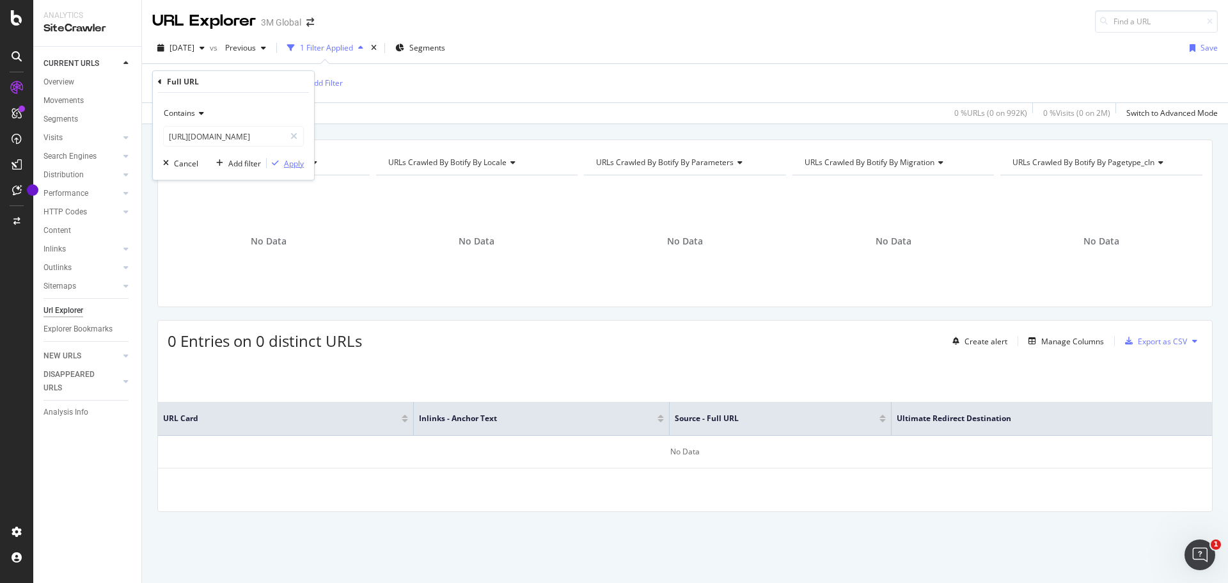
scroll to position [0, 0]
click at [289, 164] on div "Apply" at bounding box center [294, 163] width 20 height 11
click at [281, 79] on span "^.*https://www.3mcanada.ca/3M/en_CA/collision-repair-ca/featured-products/perfe…" at bounding box center [235, 83] width 92 height 18
click at [234, 132] on input "https://www.3mcanada.ca/3M/en_CA/collision-repair-ca/featured-products/perfect-…" at bounding box center [224, 136] width 121 height 20
paste input "fr_CA/collision-repair-ca/featured-products/perfect-it-1-step-paint-finishing-s…"
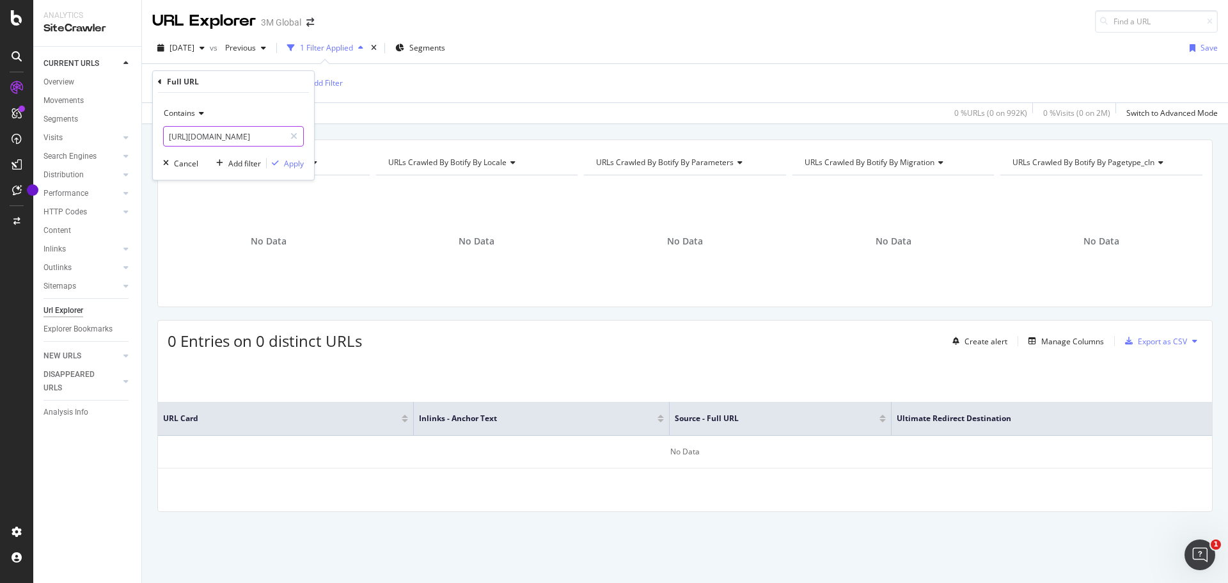
scroll to position [0, 351]
type input "https://www.3mcanada.ca/3M/fr_CA/collision-repair-ca/featured-products/perfect-…"
click at [294, 166] on div "Apply" at bounding box center [294, 163] width 20 height 11
click at [281, 81] on span "^.*https://www.3mcanada.ca/3M/fr_CA/collision-repair-ca/featured-products/perfe…" at bounding box center [235, 83] width 92 height 18
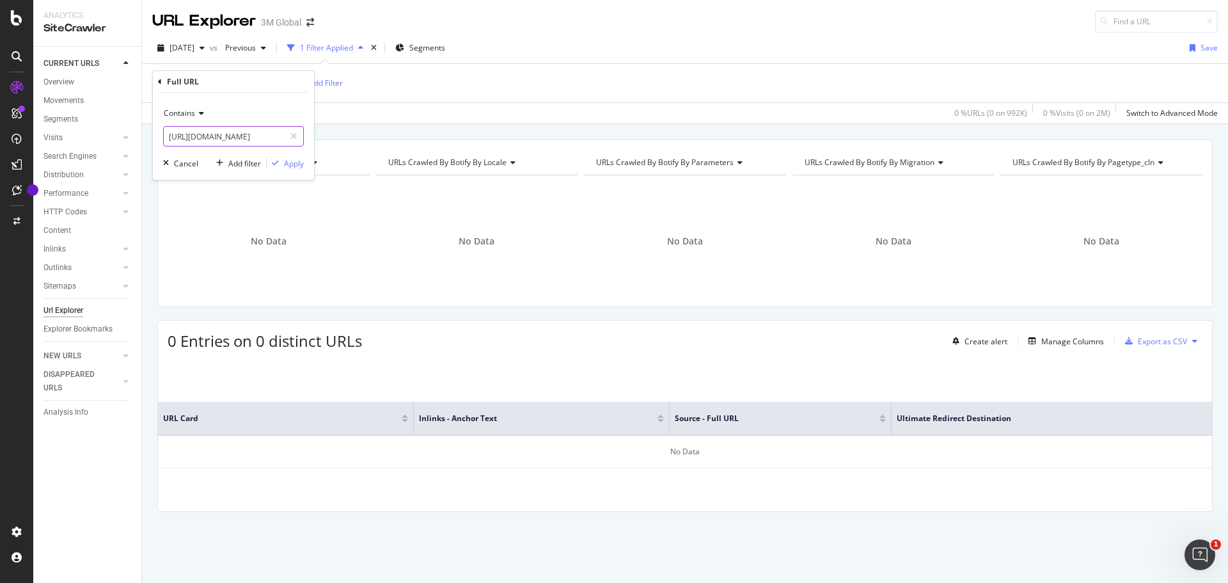
click at [251, 132] on input "https://www.3mcanada.ca/3M/fr_CA/collision-repair-ca/featured-products/perfect-…" at bounding box center [224, 136] width 121 height 20
paste input "en"
type input "https://www.3mcanada.ca/3M/en_CA/collision-repair-ca/featured-products/perfect-…"
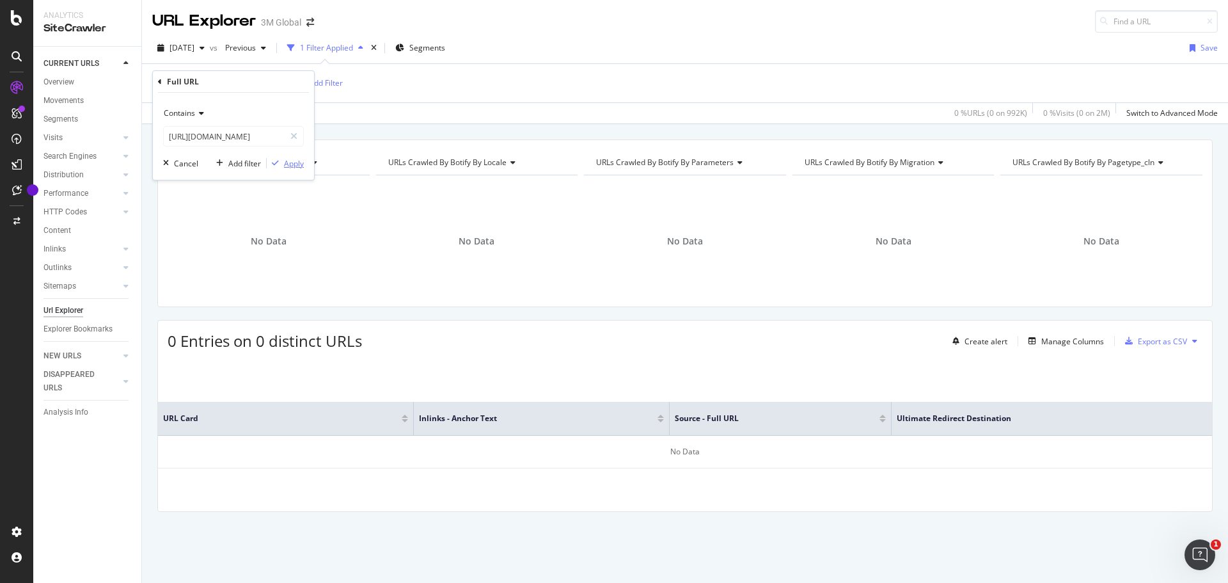
click at [290, 164] on div "Apply" at bounding box center [294, 163] width 20 height 11
click at [281, 83] on span "^.*https://www.3mcanada.ca/3M/en_CA/collision-repair-ca/featured-products/perfe…" at bounding box center [235, 83] width 92 height 18
click at [255, 128] on input "https://www.3mcanada.ca/3M/en_CA/collision-repair-ca/featured-products/perfect-…" at bounding box center [224, 136] width 121 height 20
paste input "fr_CA/collision-repair-ca/featured-products/perfect-it-1-step-paint-finishing-s…"
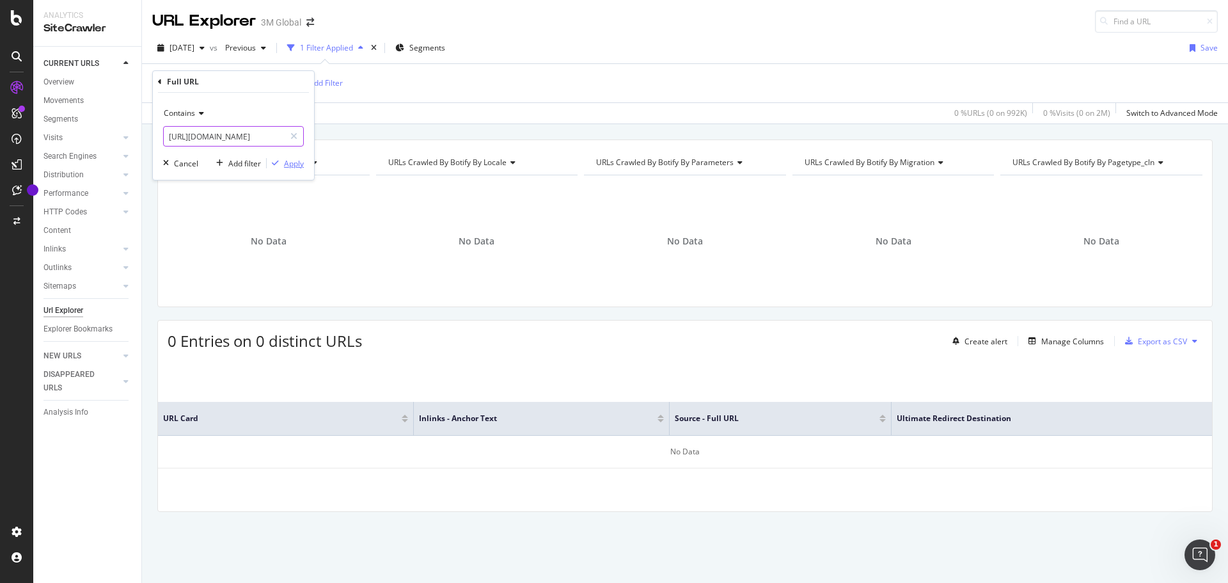
type input "https://www.3mcanada.ca/3M/fr_CA/collision-repair-ca/featured-products/perfect-…"
click at [289, 164] on div "Apply" at bounding box center [294, 163] width 20 height 11
click at [281, 79] on span "^.*https://www.3mcanada.ca/3M/fr_CA/collision-repair-ca/featured-products/perfe…" at bounding box center [235, 83] width 92 height 18
click at [264, 135] on input "https://www.3mcanada.ca/3M/fr_CA/collision-repair-ca/featured-products/perfect-…" at bounding box center [224, 136] width 121 height 20
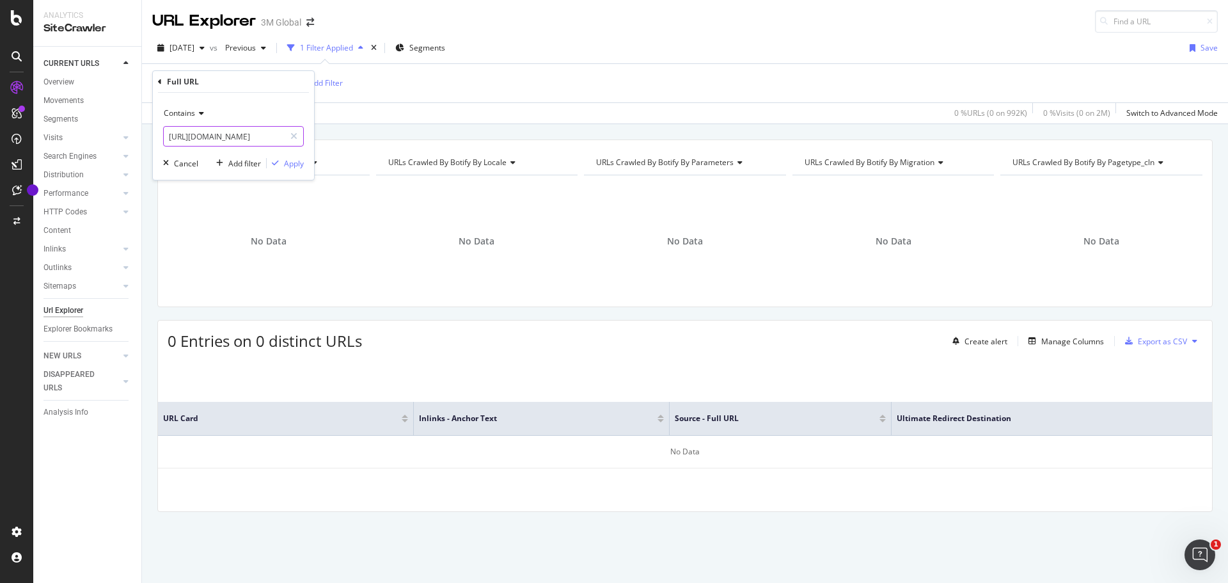
paste input "en"
type input "https://www.3mcanada.ca/3M/en_CA/collision-repair-ca/featured-products/perfect-…"
click at [296, 164] on div "Apply" at bounding box center [294, 163] width 20 height 11
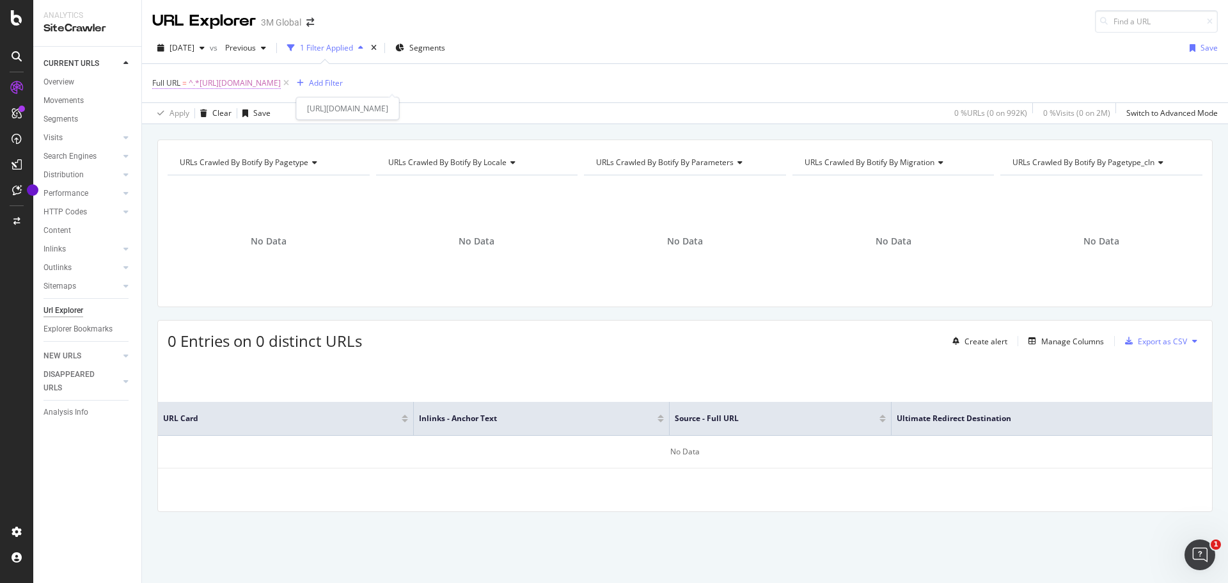
click at [281, 81] on span "^.*https://www.3mcanada.ca/3M/en_CA/collision-repair-ca/featured-products/perfe…" at bounding box center [235, 83] width 92 height 18
click at [265, 131] on input "https://www.3mcanada.ca/3M/en_CA/collision-repair-ca/featured-products/perfect-…" at bounding box center [224, 136] width 121 height 20
paste input "fr_CA/collision-repair-ca/featured-products/trizact"
type input "https://www.3mcanada.ca/3M/fr_CA/collision-repair-ca/featured-products/trizact/"
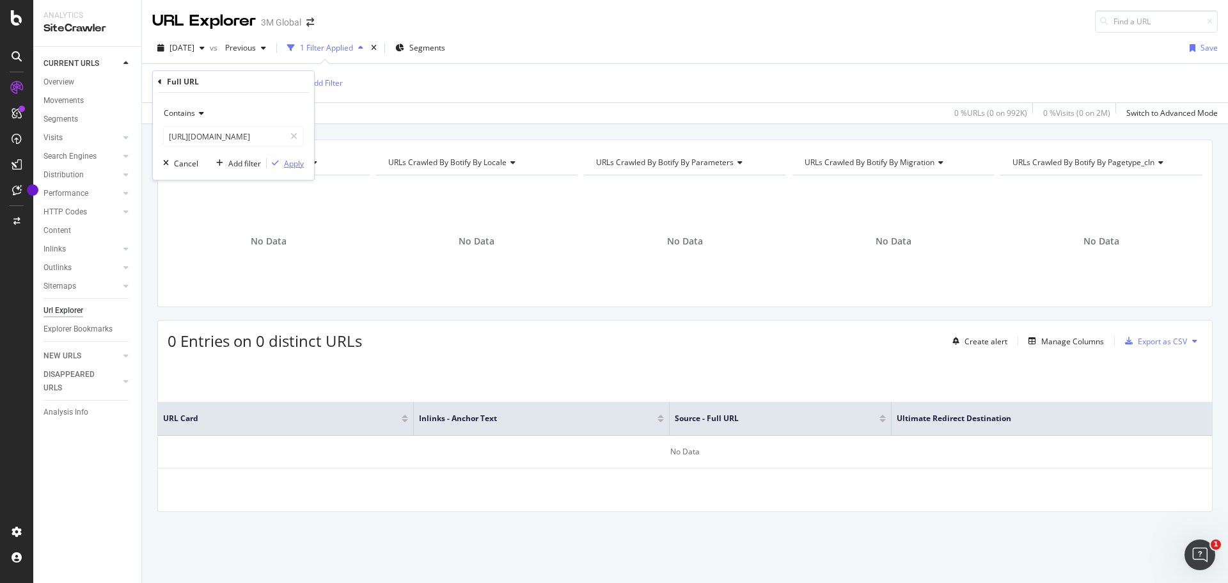
scroll to position [0, 0]
click at [288, 164] on div "Apply" at bounding box center [294, 163] width 20 height 11
click at [281, 80] on span "^.*https://www.3mcanada.ca/3M/fr_CA/collision-repair-ca/featured-products/triza…" at bounding box center [235, 83] width 92 height 18
click at [252, 130] on input "https://www.3mcanada.ca/3M/fr_CA/collision-repair-ca/featured-products/trizact/" at bounding box center [224, 136] width 121 height 20
paste input "en"
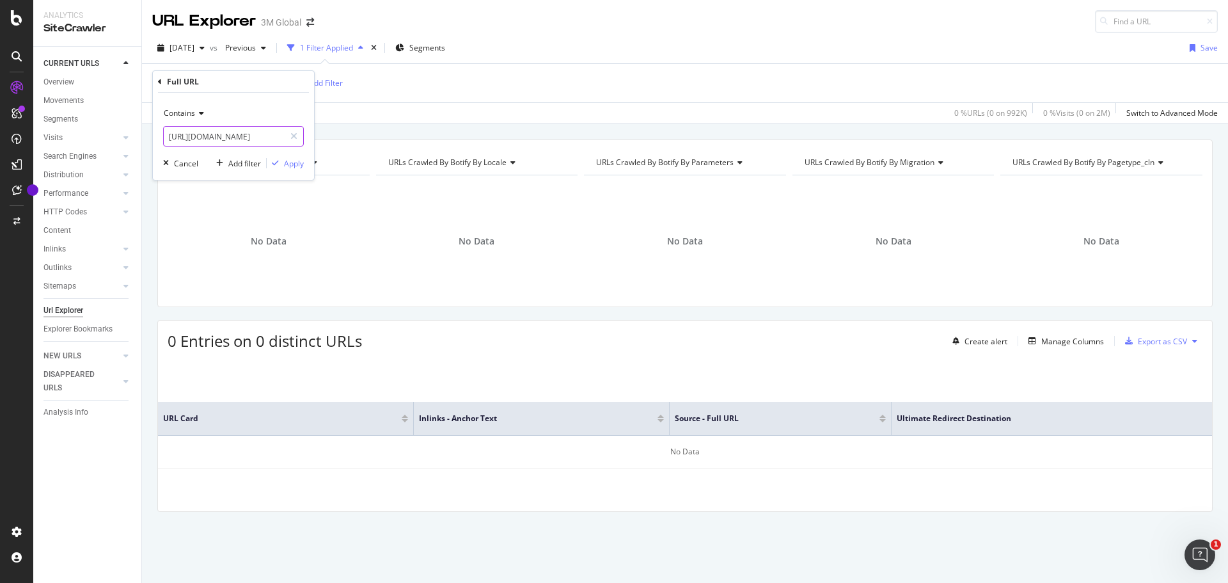
scroll to position [0, 183]
type input "https://www.3mcanada.ca/3M/en_CA/collision-repair-ca/featured-products/trizact/"
click at [295, 163] on div "Apply" at bounding box center [294, 163] width 20 height 11
click at [281, 81] on span "^.*https://www.3mcanada.ca/3M/en_CA/collision-repair-ca/featured-products/triza…" at bounding box center [235, 83] width 92 height 18
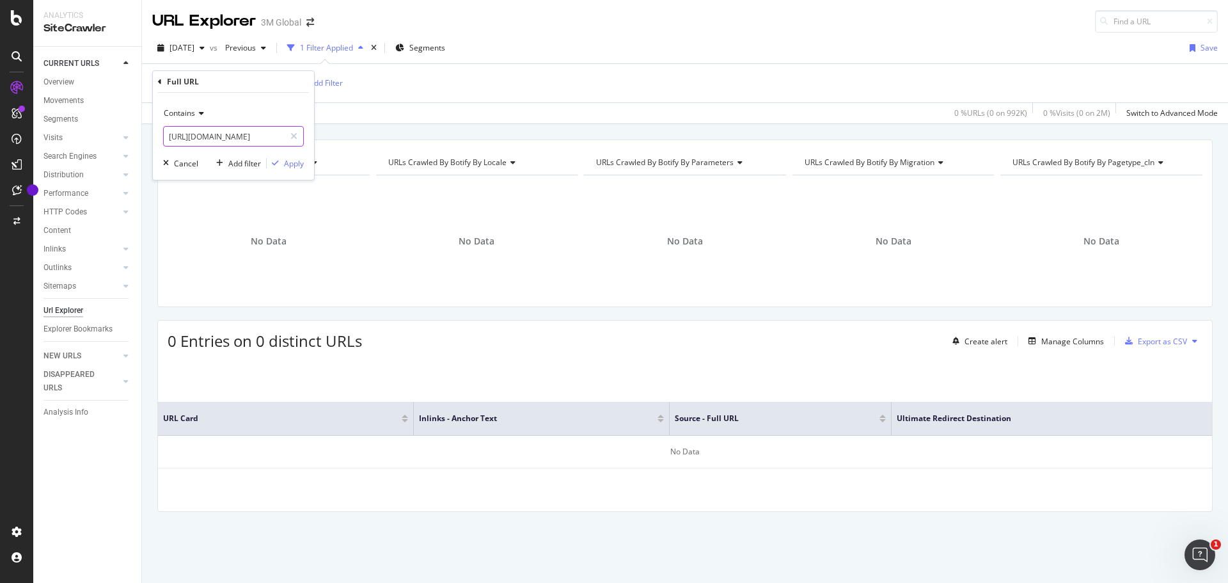
click at [260, 135] on input "https://www.3mcanada.ca/3M/en_CA/collision-repair-ca/featured-products/trizact/" at bounding box center [224, 136] width 121 height 20
paste input "fr_CA/collision-repair-ca/featured-products/structural-adhesives"
type input "https://www.3mcanada.ca/3M/fr_CA/collision-repair-ca/featured-products/structur…"
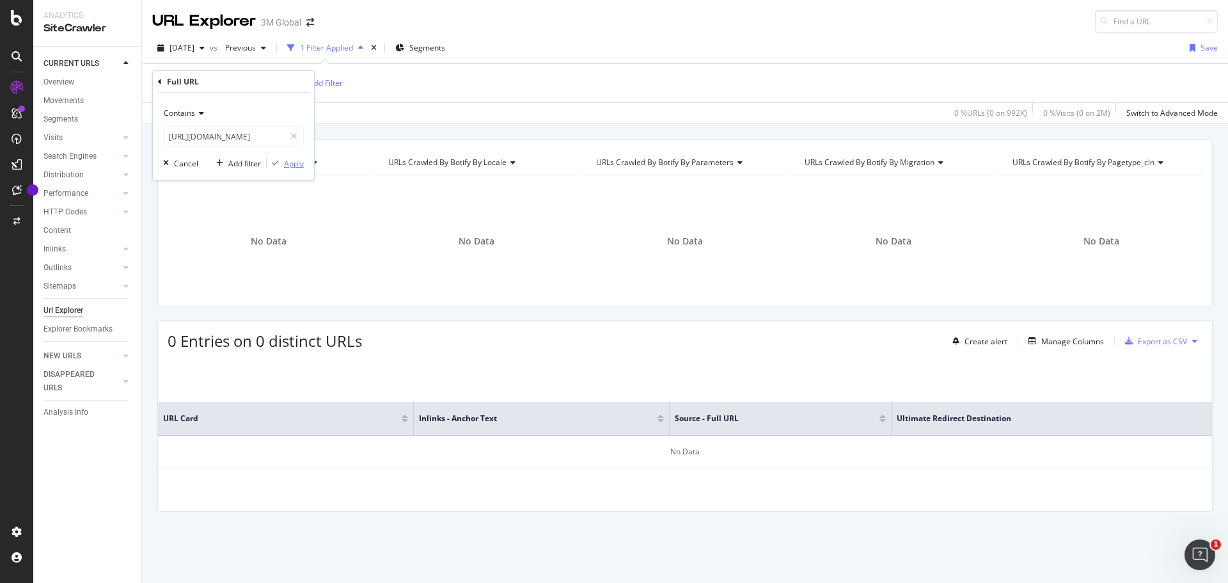
click at [293, 164] on div "Apply" at bounding box center [294, 163] width 20 height 11
click at [281, 83] on span "^.*https://www.3mcanada.ca/3M/fr_CA/collision-repair-ca/featured-products/struc…" at bounding box center [235, 83] width 92 height 18
click at [237, 129] on input "https://www.3mcanada.ca/3M/fr_CA/collision-repair-ca/featured-products/structur…" at bounding box center [224, 136] width 121 height 20
paste input "en"
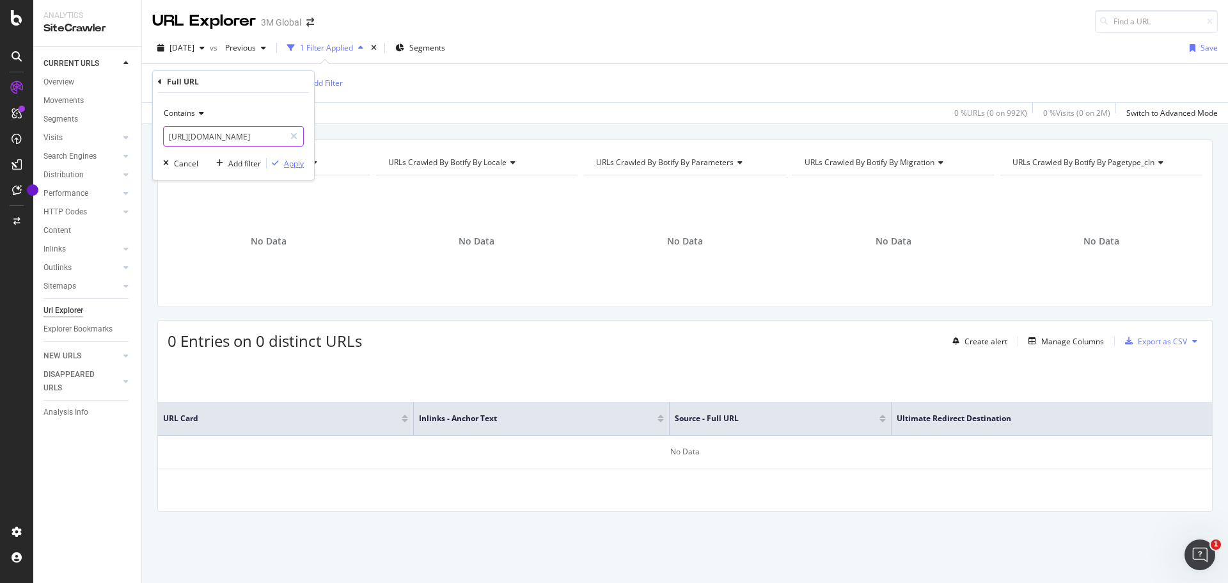
type input "https://www.3mcanada.ca/3M/en_CA/collision-repair-ca/featured-products/structur…"
click at [290, 163] on div "Apply" at bounding box center [294, 163] width 20 height 11
click at [281, 84] on span "^.*https://www.3mcanada.ca/3M/en_CA/collision-repair-ca/featured-products/struc…" at bounding box center [235, 83] width 92 height 18
click at [264, 136] on input "https://www.3mcanada.ca/3M/en_CA/collision-repair-ca/featured-products/structur…" at bounding box center [224, 136] width 121 height 20
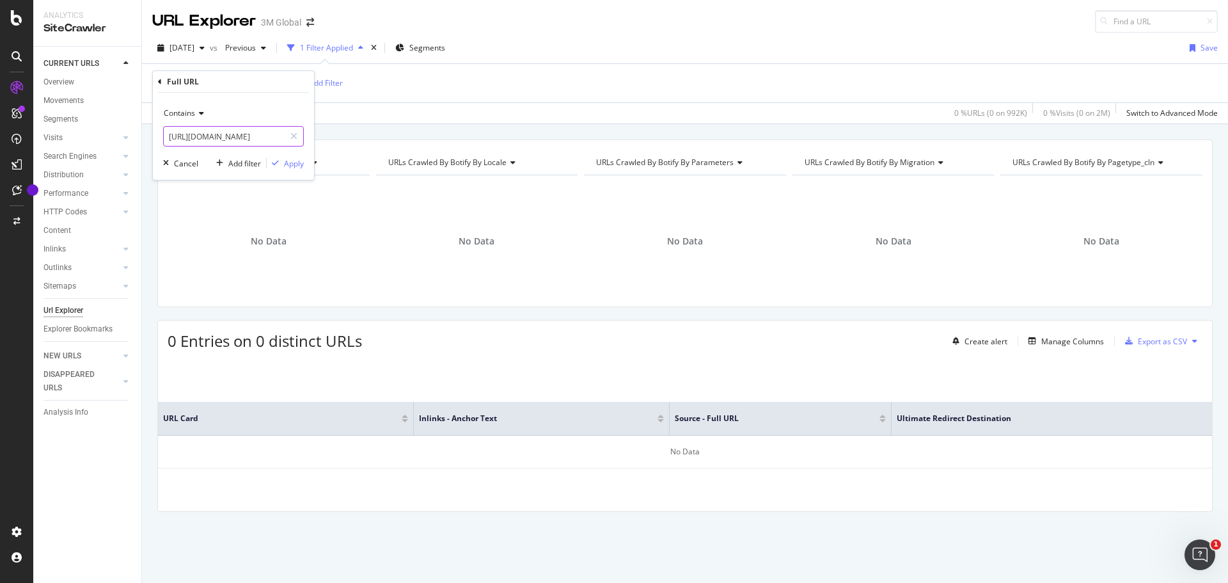
click at [259, 136] on input "https://www.3mcanada.ca/3M/en_CA/collision-repair-ca/featured-products/structur…" at bounding box center [224, 136] width 121 height 20
drag, startPoint x: 253, startPoint y: 134, endPoint x: 282, endPoint y: 134, distance: 28.8
click at [282, 134] on input "https://www.3mcanada.ca/3M/en_CA/collision-repair-ca/featured-products/structur…" at bounding box center [224, 136] width 121 height 20
click at [264, 136] on input "https://www.3mcanada.ca/3M/en_CA/collision-repair-ca/featured-products/structur…" at bounding box center [224, 136] width 121 height 20
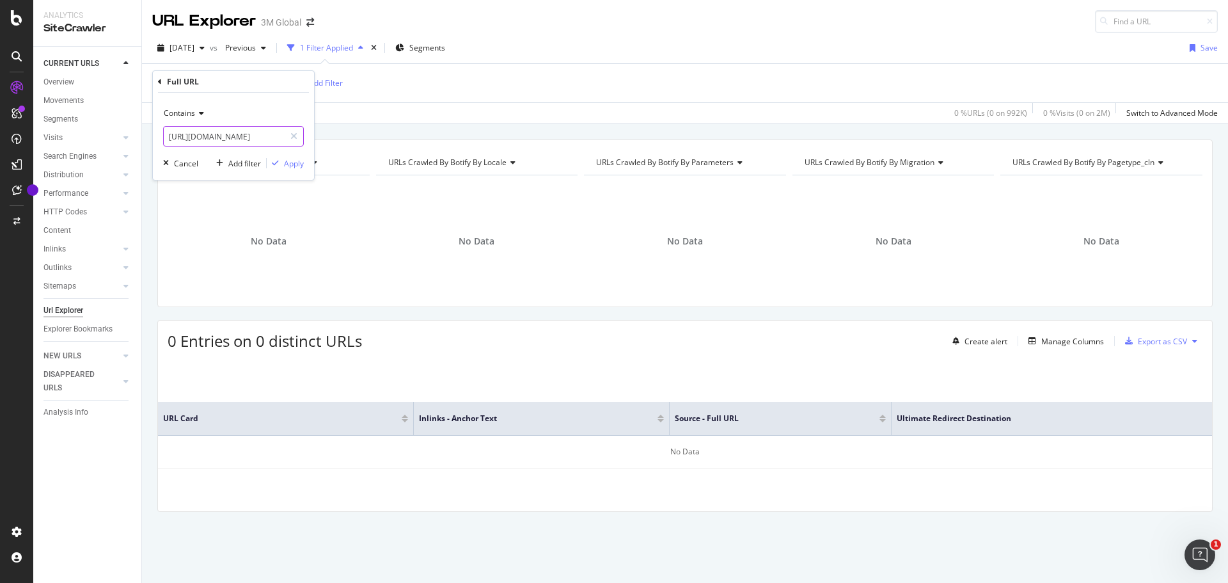
click at [264, 136] on input "https://www.3mcanada.ca/3M/en_CA/collision-repair-ca/featured-products/structur…" at bounding box center [224, 136] width 121 height 20
paste input "https://www.3mcanada.ca/3M/fr_CA/collision-repair-ca/featured-products/cubitron…"
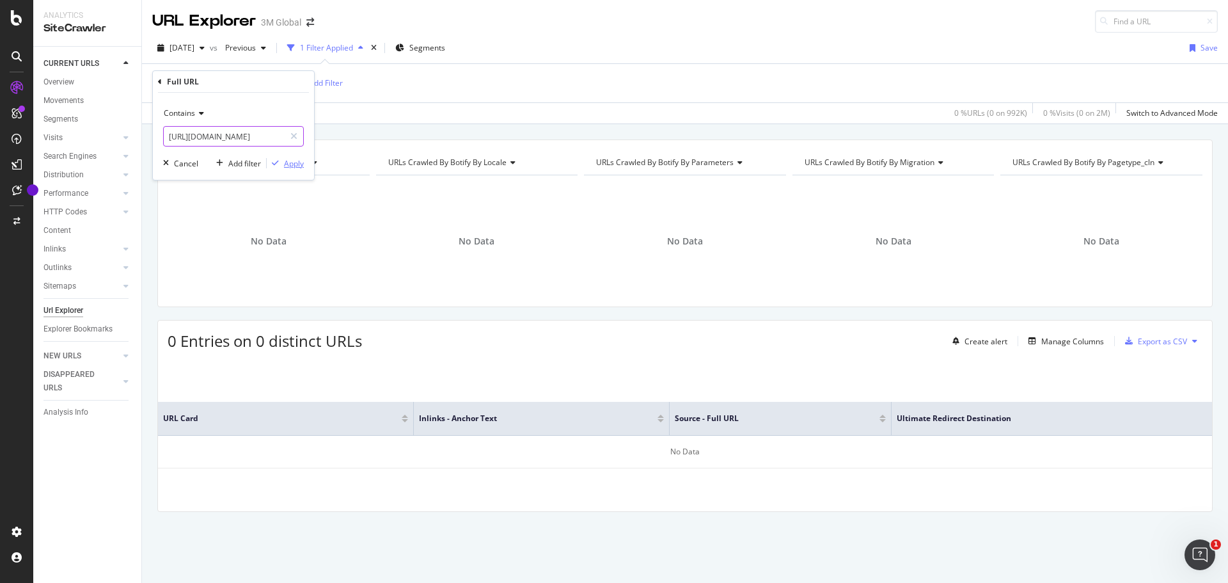
type input "https://www.3mcanada.ca/3M/fr_CA/collision-repair-ca/featured-products/cubitron…"
click at [291, 164] on div "Apply" at bounding box center [294, 163] width 20 height 11
click at [281, 80] on span "^.*https://www.3mcanada.ca/3M/fr_CA/collision-repair-ca/featured-products/cubit…" at bounding box center [235, 83] width 92 height 18
click at [255, 136] on input "https://www.3mcanada.ca/3M/fr_CA/collision-repair-ca/featured-products/cubitron…" at bounding box center [224, 136] width 121 height 20
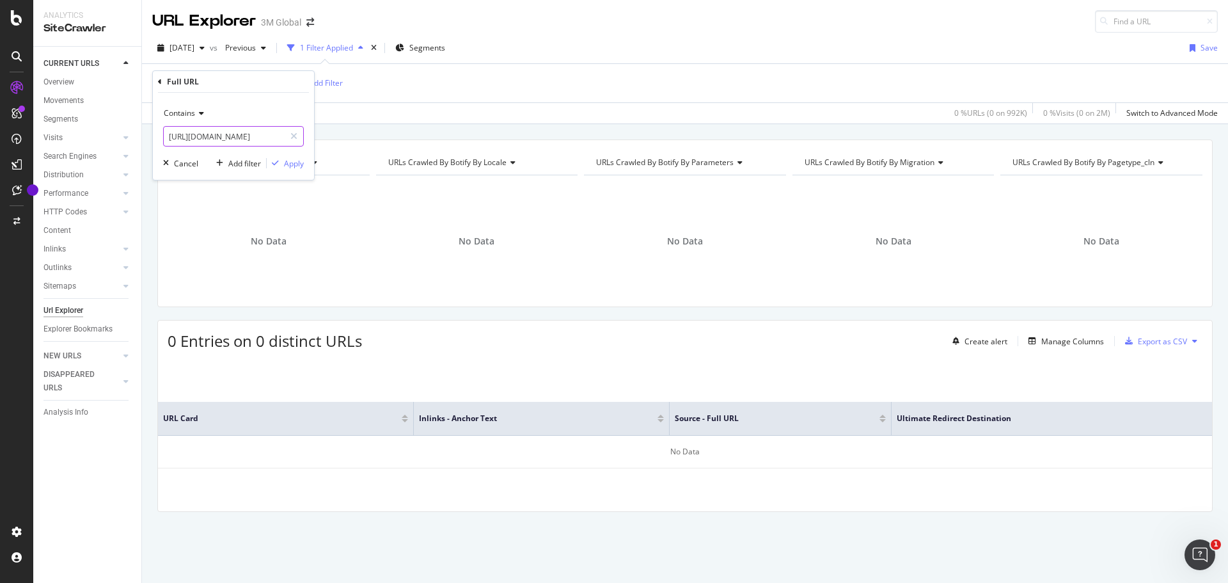
paste input "avity-wax-plus"
type input "https://www.3mcanada.ca/3M/fr_CA/collision-repair-ca/featured-products/cavity-w…"
click at [295, 163] on div "Apply" at bounding box center [294, 163] width 20 height 11
click at [281, 80] on span "^.*https://www.3mcanada.ca/3M/fr_CA/collision-repair-ca/featured-products/cavit…" at bounding box center [235, 83] width 92 height 18
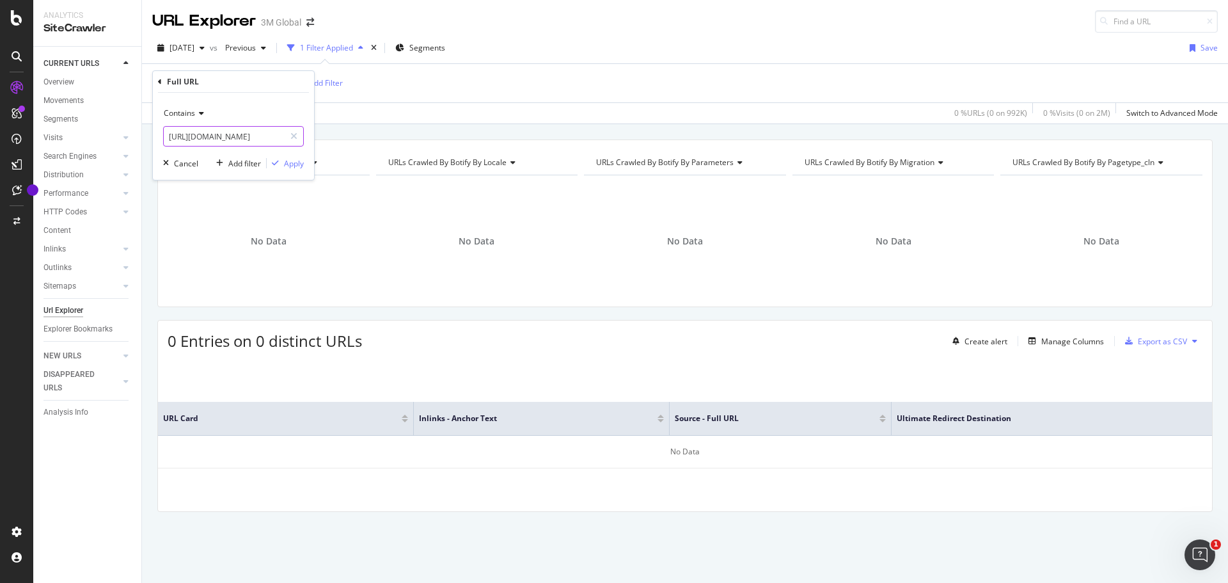
click at [254, 139] on input "https://www.3mcanada.ca/3M/fr_CA/collision-repair-ca/featured-products/cavity-w…" at bounding box center [224, 136] width 121 height 20
paste input "en"
type input "https://www.3mcanada.ca/3M/en_CA/collision-repair-ca/featured-products/cavity-w…"
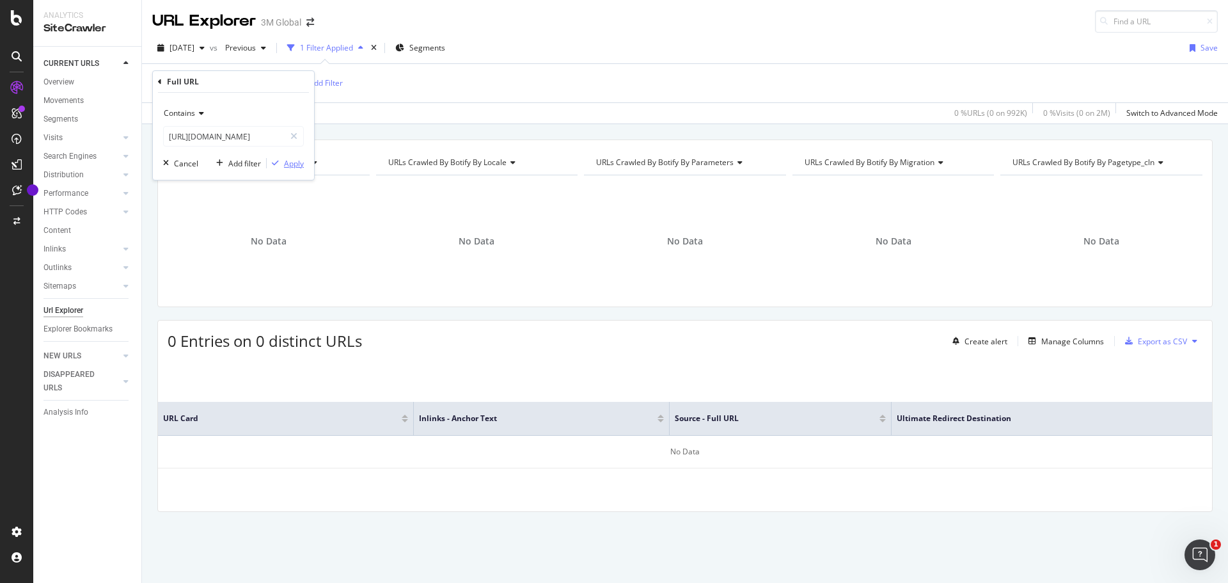
click at [294, 162] on div "Apply" at bounding box center [294, 163] width 20 height 11
click at [281, 84] on span "^.*https://www.3mcanada.ca/3M/en_CA/collision-repair-ca/featured-products/cavit…" at bounding box center [235, 83] width 92 height 18
click at [244, 133] on input "https://www.3mcanada.ca/3M/en_CA/collision-repair-ca/featured-products/cavity-w…" at bounding box center [224, 136] width 121 height 20
paste input "fr_CA/collision-repair-ca/featured-products/blue-abrasive"
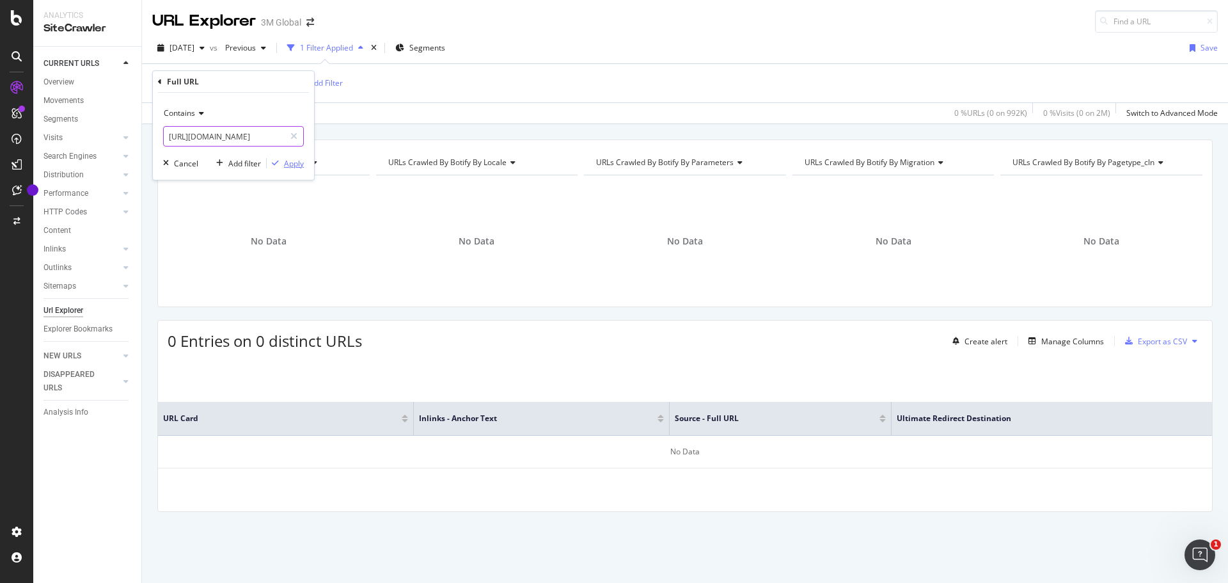
type input "https://www.3mcanada.ca/3M/fr_CA/collision-repair-ca/featured-products/blue-abr…"
drag, startPoint x: 296, startPoint y: 160, endPoint x: 411, endPoint y: 126, distance: 120.0
click at [297, 160] on div "Apply" at bounding box center [294, 163] width 20 height 11
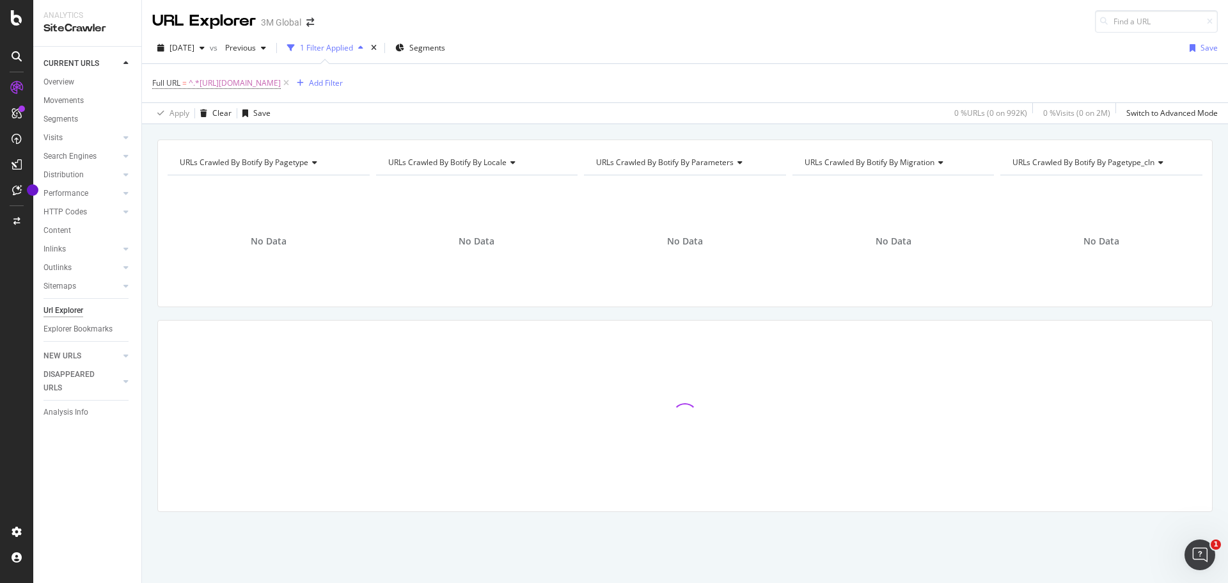
click at [656, 42] on div "2025 Sep. 7th vs Previous 1 Filter Applied Segments Save" at bounding box center [685, 51] width 1086 height 26
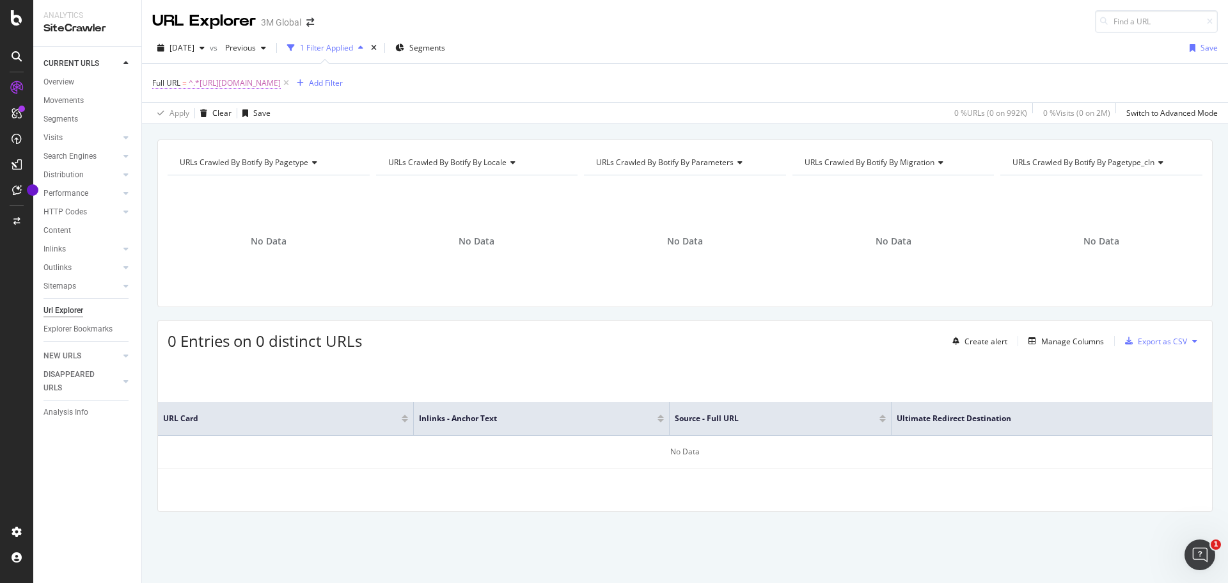
click at [281, 85] on span "^.*https://www.3mcanada.ca/3M/fr_CA/collision-repair-ca/featured-products/blue-…" at bounding box center [235, 83] width 92 height 18
click at [245, 132] on input "https://www.3mcanada.ca/3M/fr_CA/collision-repair-ca/featured-products/blue-abr…" at bounding box center [224, 136] width 121 height 20
paste input "en"
type input "https://www.3mcanada.ca/3M/en_CA/collision-repair-ca/featured-products/blue-abr…"
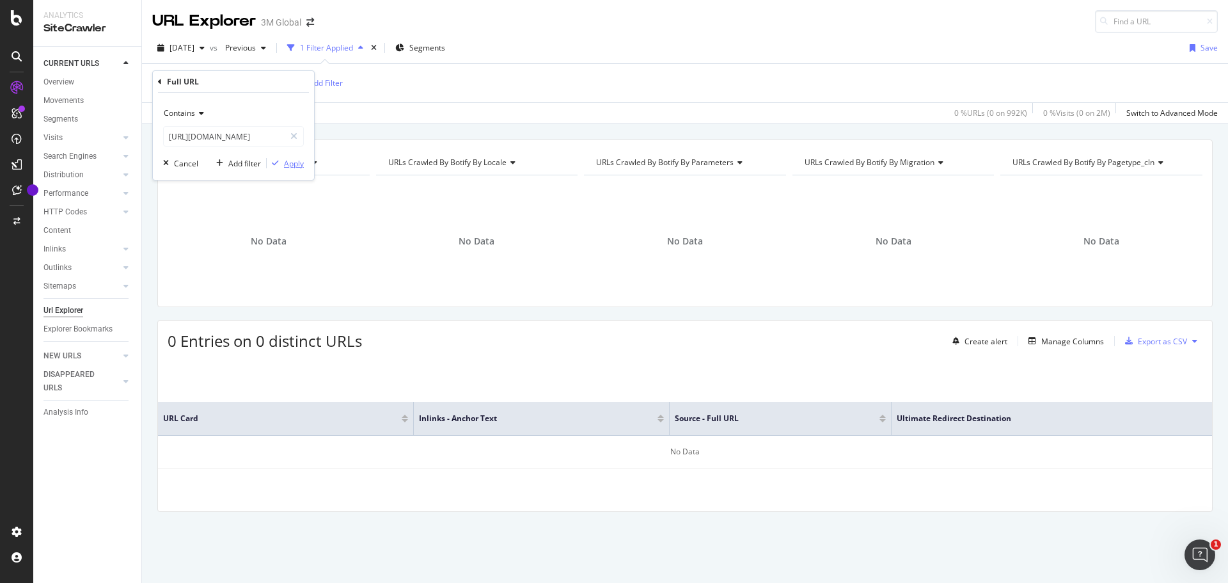
scroll to position [0, 0]
click at [301, 167] on div "Apply" at bounding box center [294, 163] width 20 height 11
